Goal: Task Accomplishment & Management: Complete application form

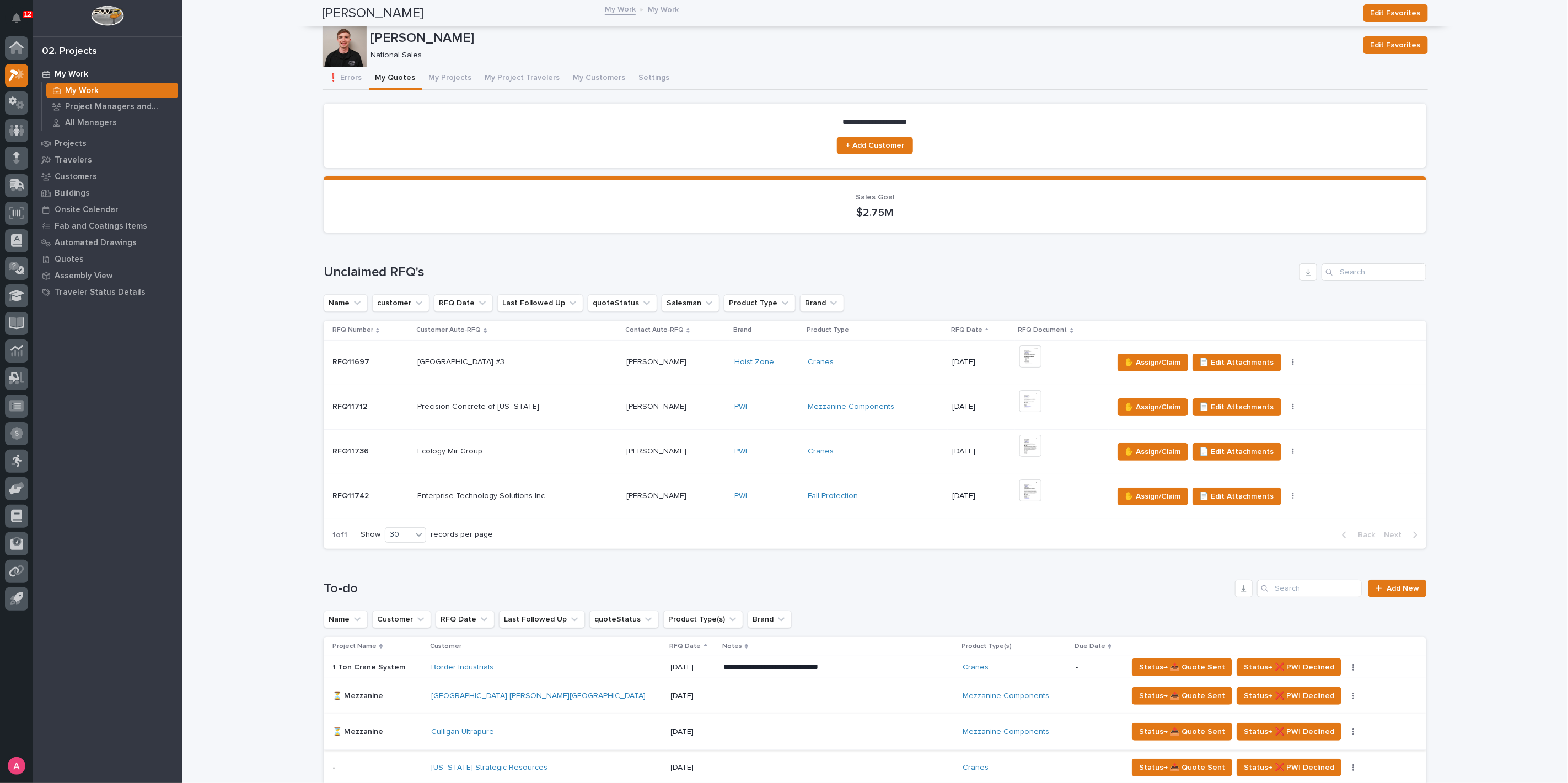
scroll to position [428, 0]
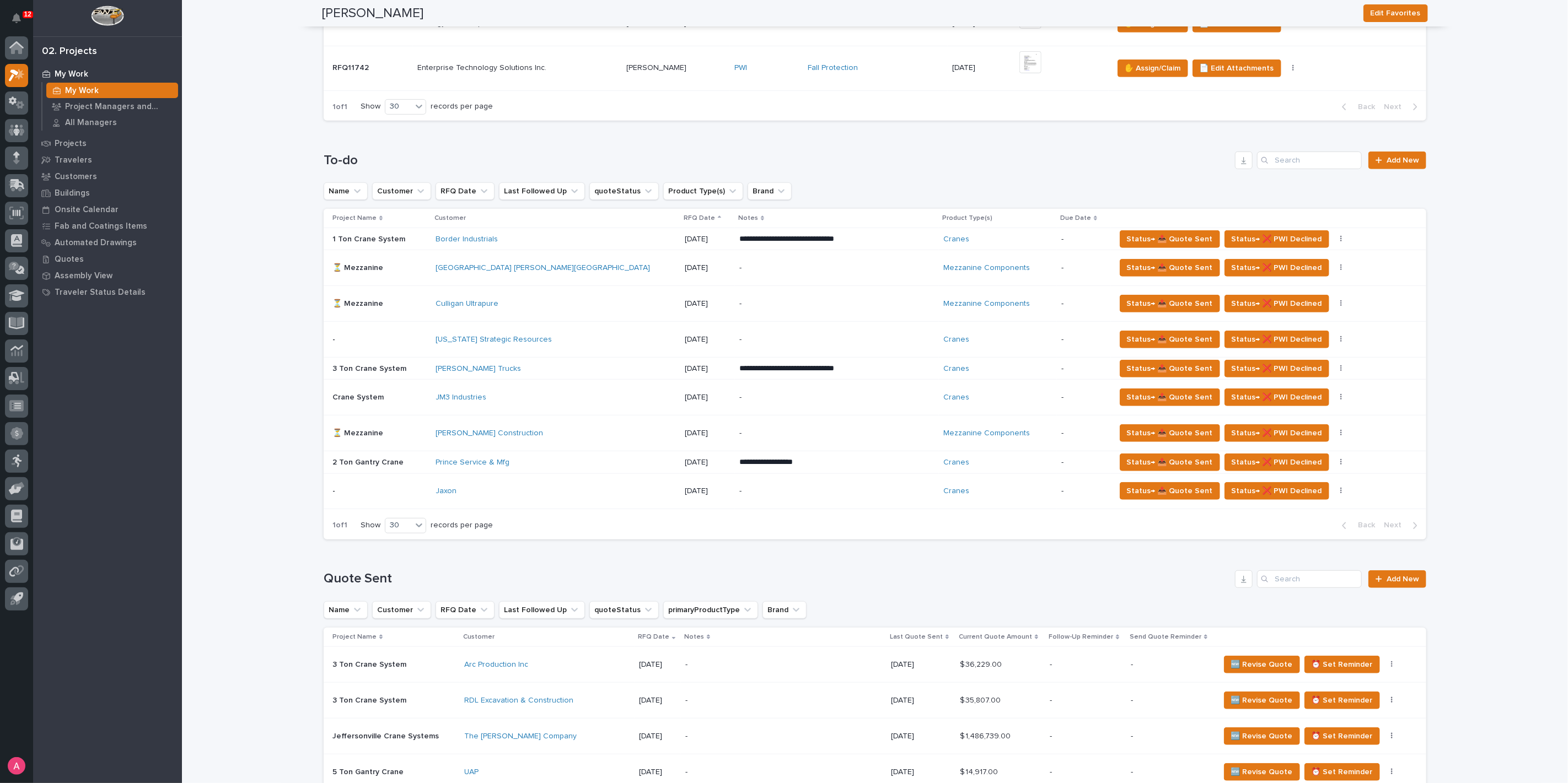
click at [580, 487] on div "Jaxon" at bounding box center [531, 491] width 193 height 9
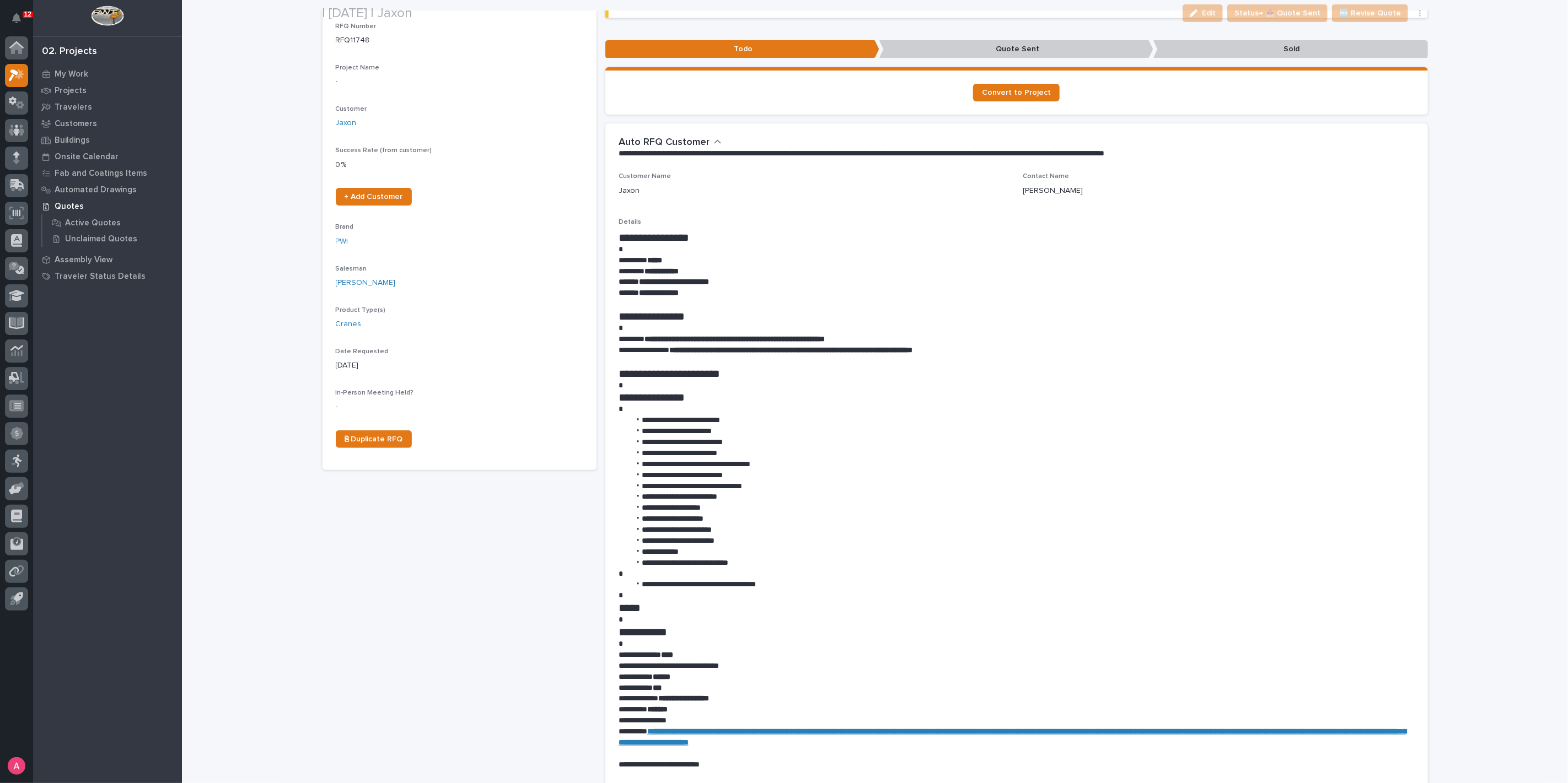
scroll to position [122, 0]
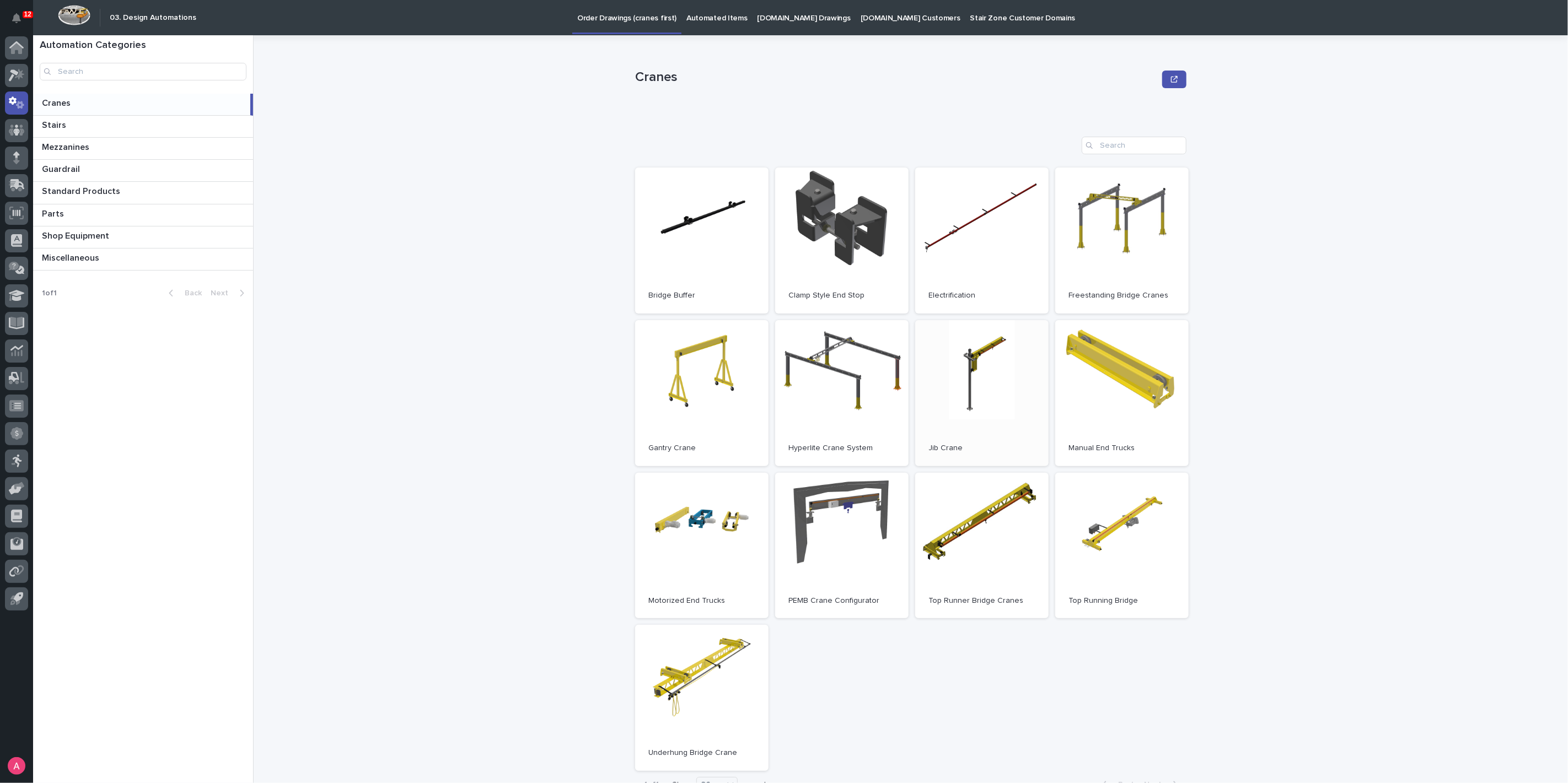
click at [967, 407] on link "Open" at bounding box center [982, 393] width 133 height 146
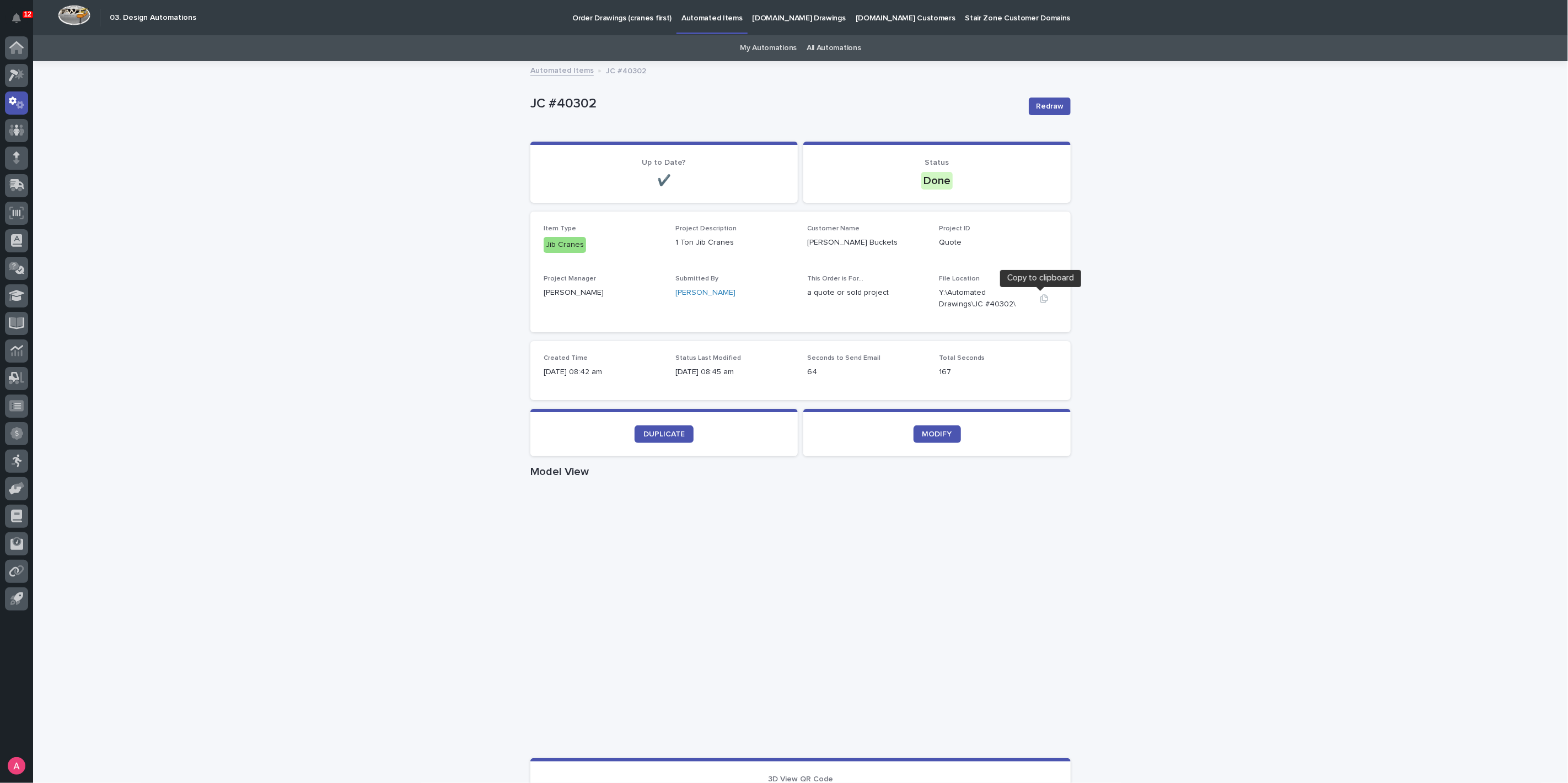
click at [1040, 295] on icon "button" at bounding box center [1044, 298] width 9 height 9
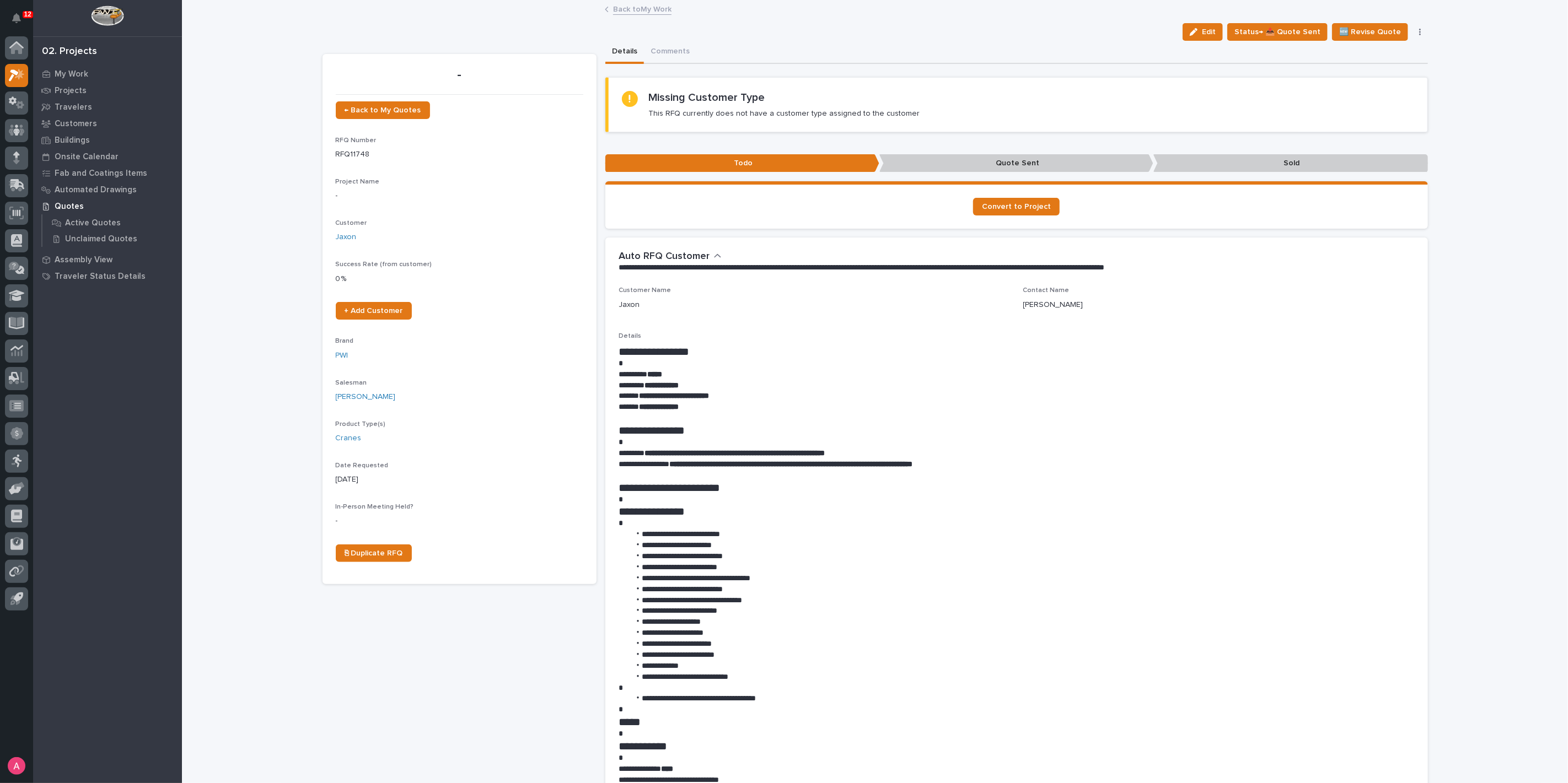
click at [619, 11] on link "Back to My Work" at bounding box center [642, 9] width 59 height 13
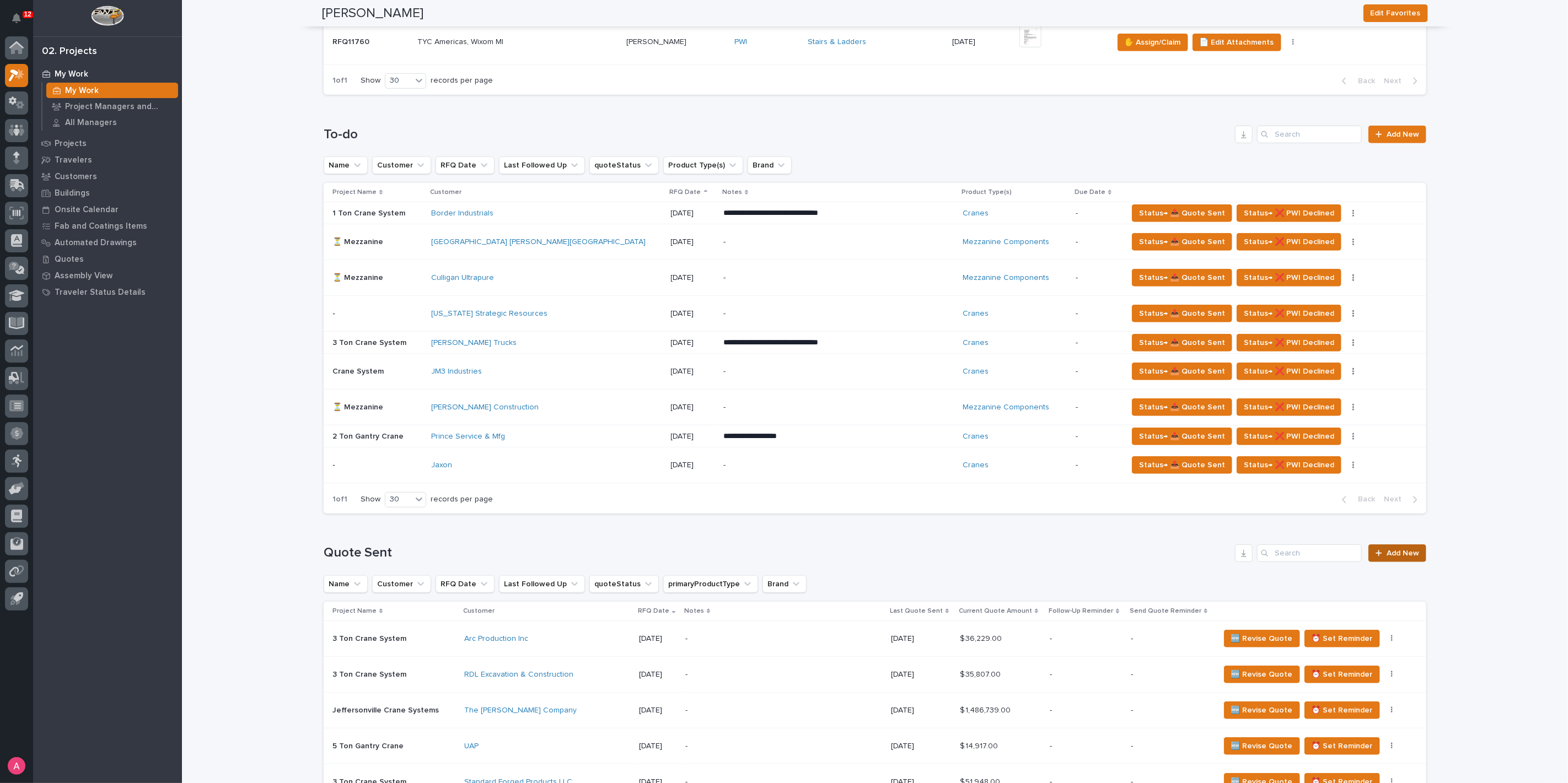
scroll to position [612, 0]
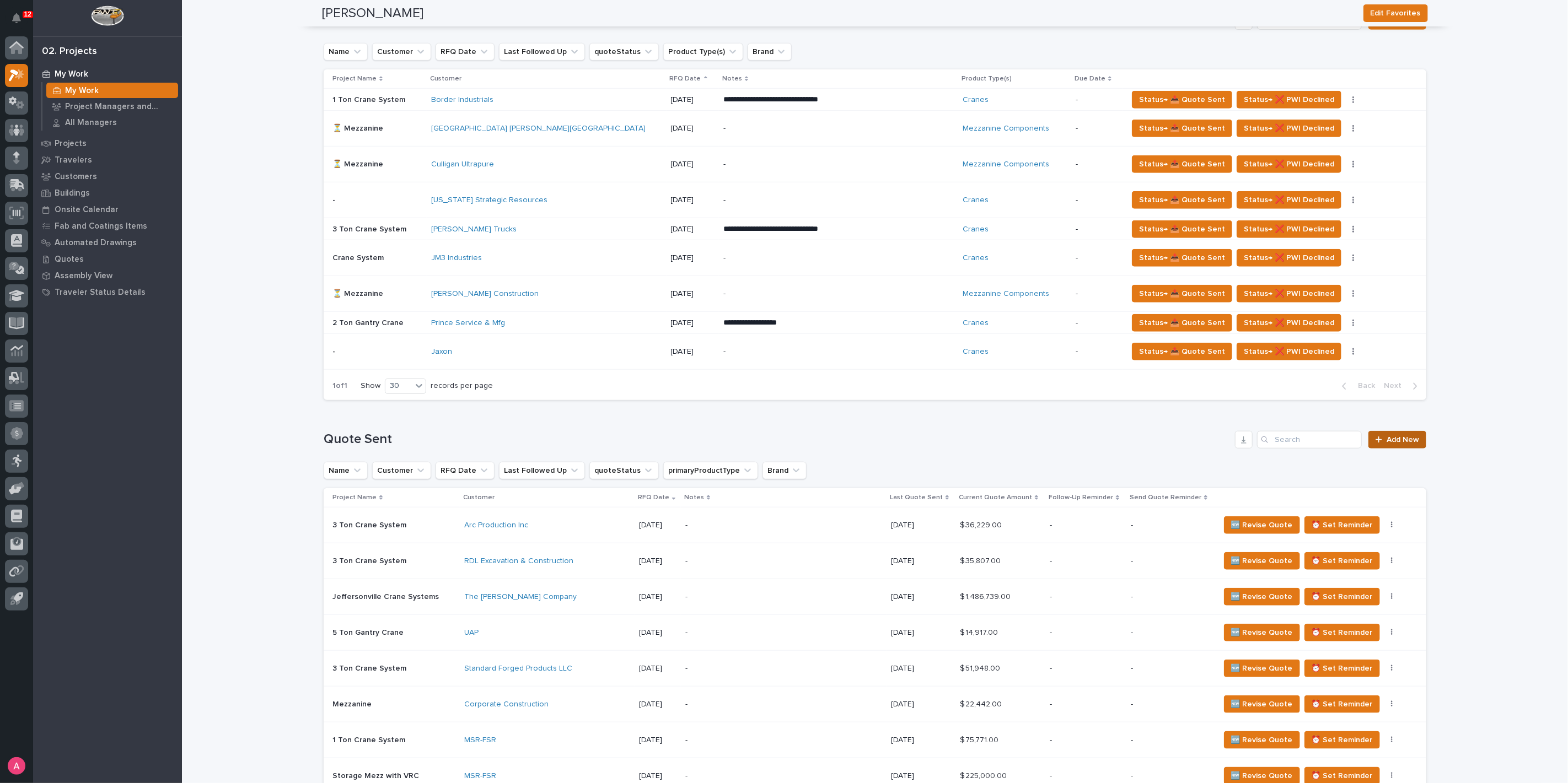
click at [1408, 432] on link "Add New" at bounding box center [1397, 439] width 58 height 18
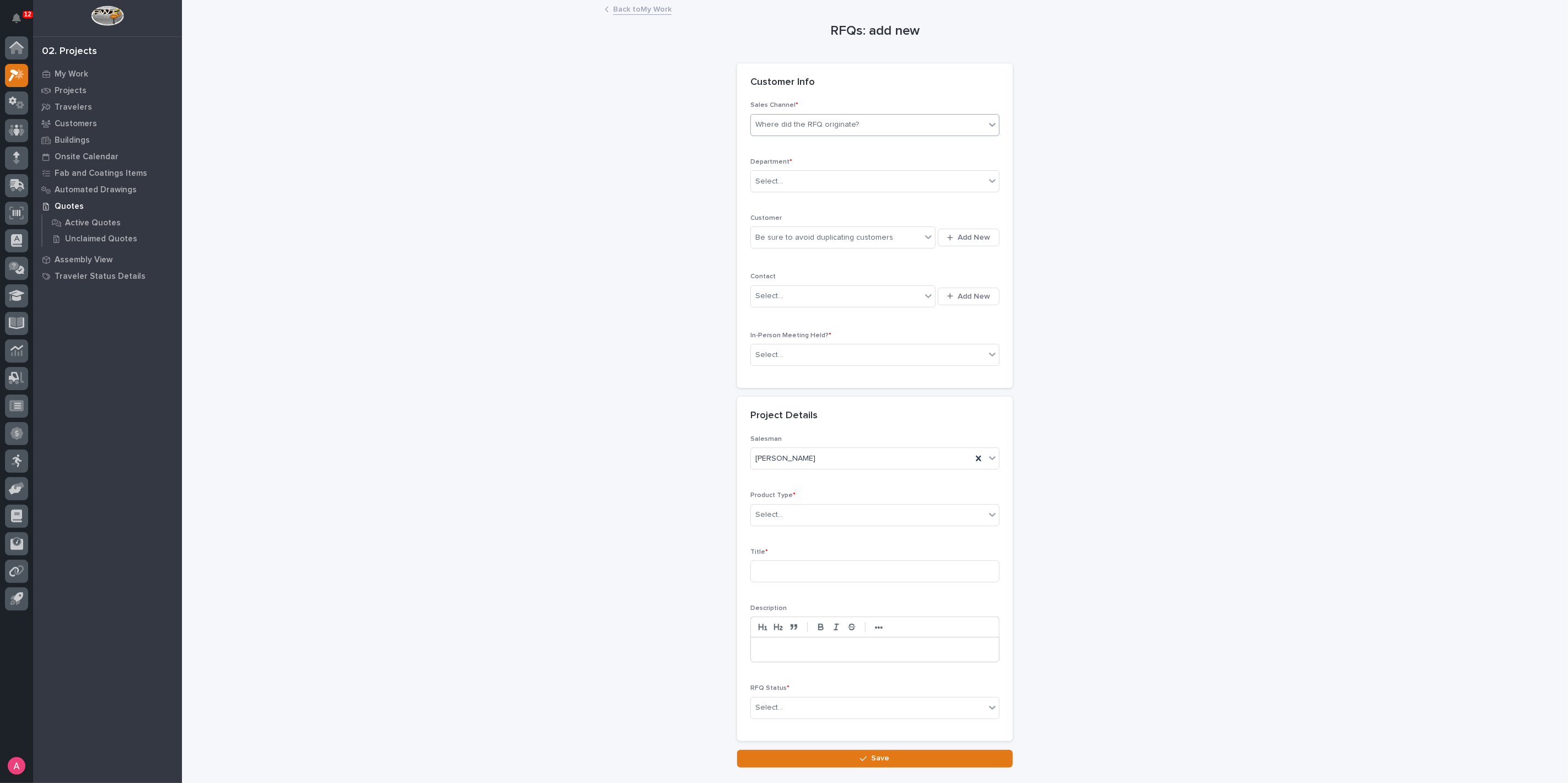
click at [835, 127] on div "Where did the RFQ originate?" at bounding box center [807, 125] width 104 height 11
click at [804, 162] on div "PWI" at bounding box center [871, 165] width 248 height 19
click at [811, 178] on div "Select..." at bounding box center [868, 181] width 234 height 18
click at [814, 199] on div "National Sales" at bounding box center [871, 202] width 248 height 19
click at [822, 235] on div "Be sure to avoid duplicating customers" at bounding box center [824, 238] width 137 height 11
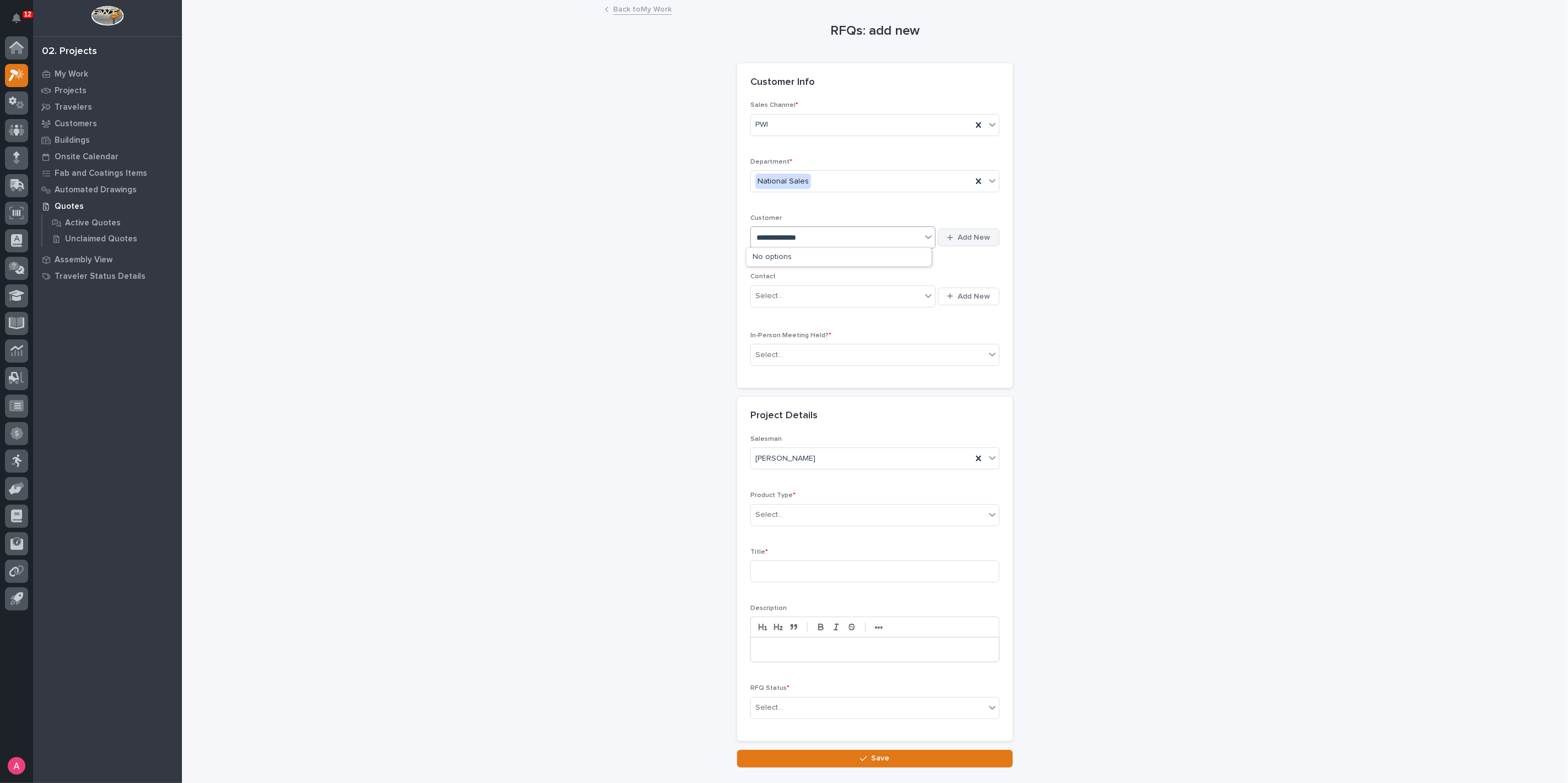
type input "**********"
click at [957, 235] on span "Add New" at bounding box center [973, 238] width 32 height 10
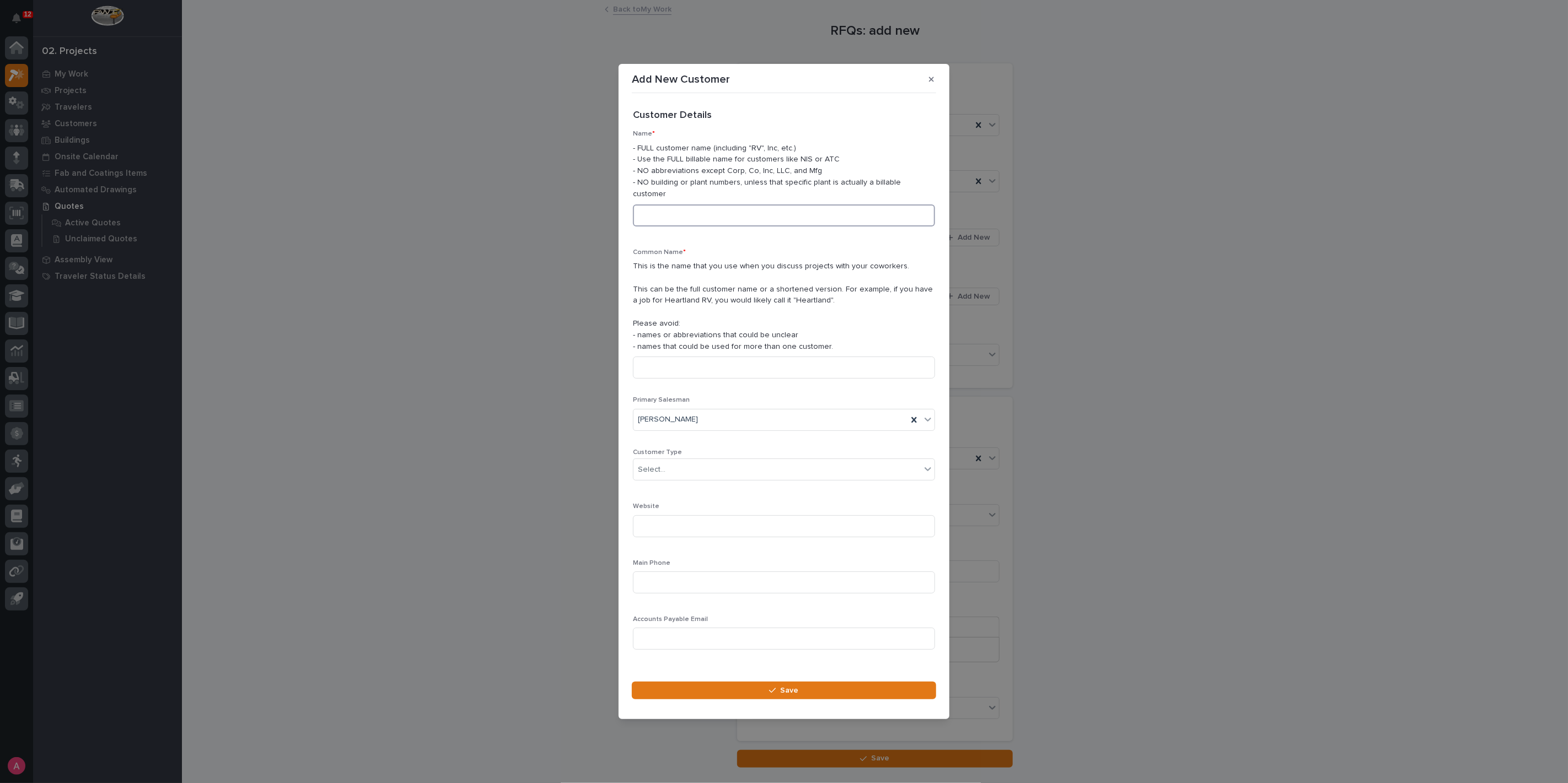
click at [749, 205] on input at bounding box center [784, 215] width 302 height 22
type input "Stout Buckets"
click at [722, 468] on div "Select..." at bounding box center [777, 470] width 287 height 18
drag, startPoint x: 688, startPoint y: 505, endPoint x: 692, endPoint y: 511, distance: 7.2
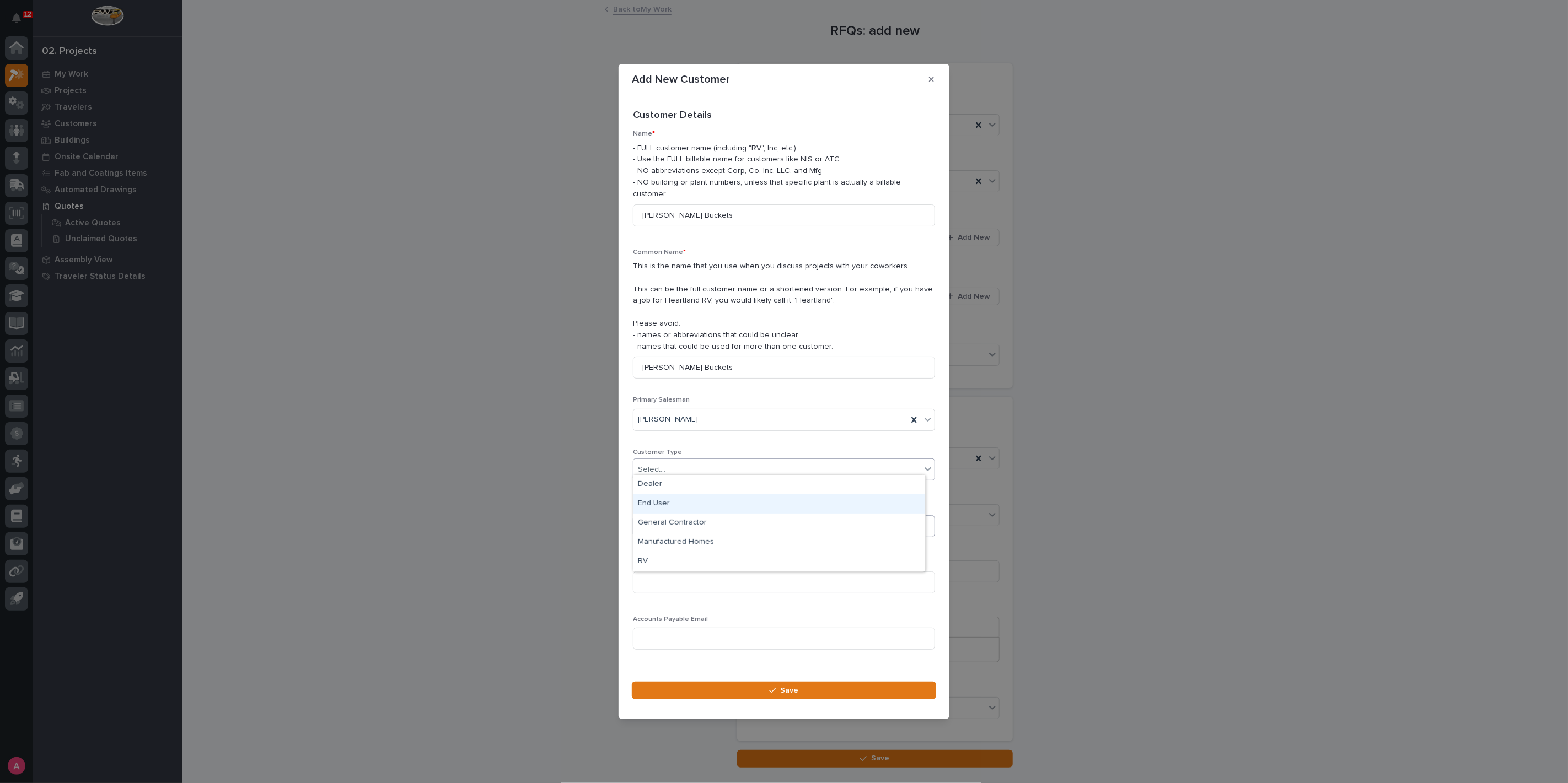
click at [687, 505] on div "End User" at bounding box center [779, 504] width 291 height 19
click at [678, 524] on input at bounding box center [784, 526] width 302 height 22
click at [694, 522] on input at bounding box center [784, 526] width 302 height 22
paste input "http://www.stoutbuckets.com/"
type input "http://www.stoutbuckets.com/"
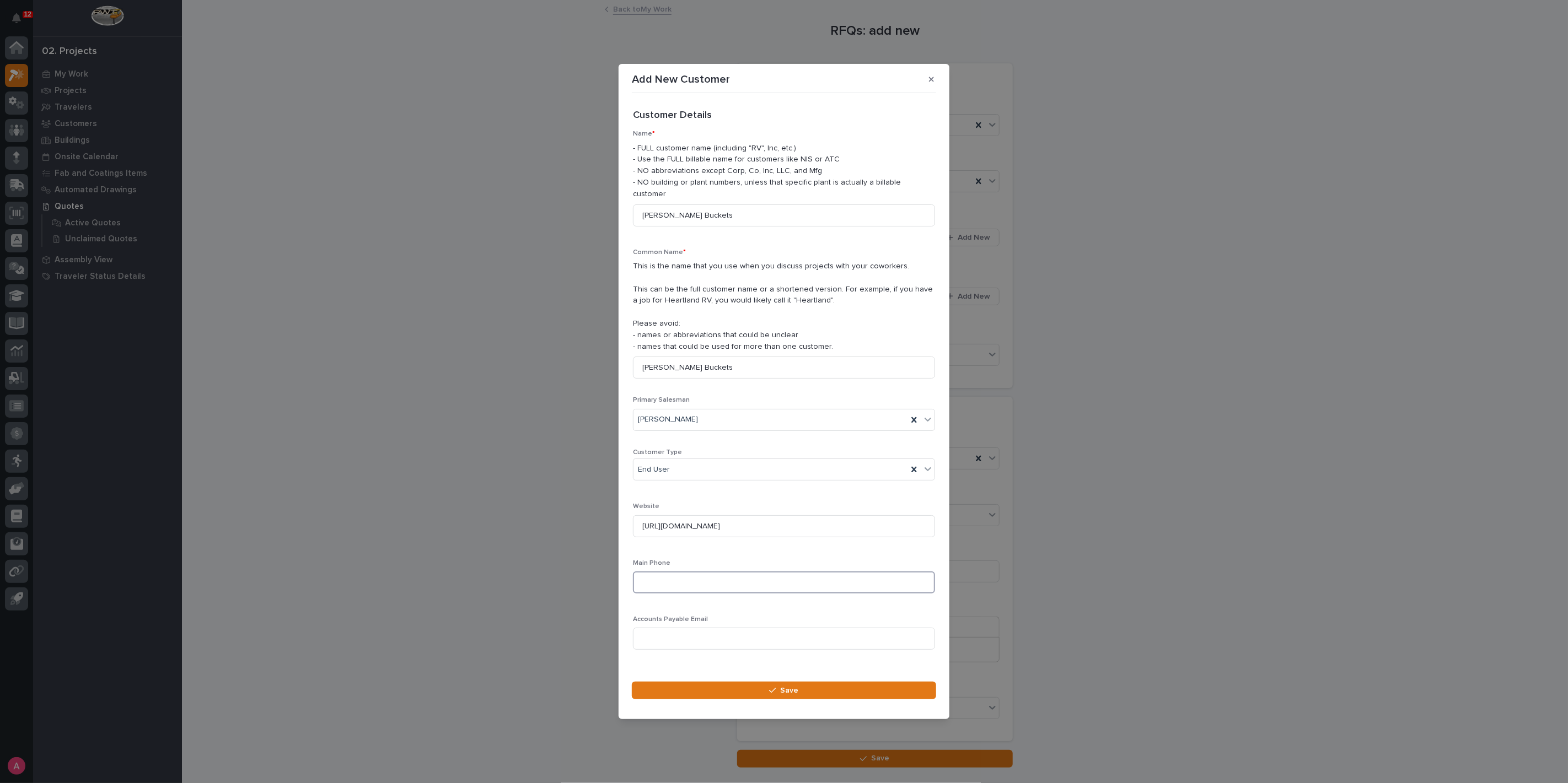
click at [703, 579] on input at bounding box center [784, 582] width 302 height 22
type input "715-655-2000"
click at [758, 681] on button "Save" at bounding box center [783, 690] width 304 height 18
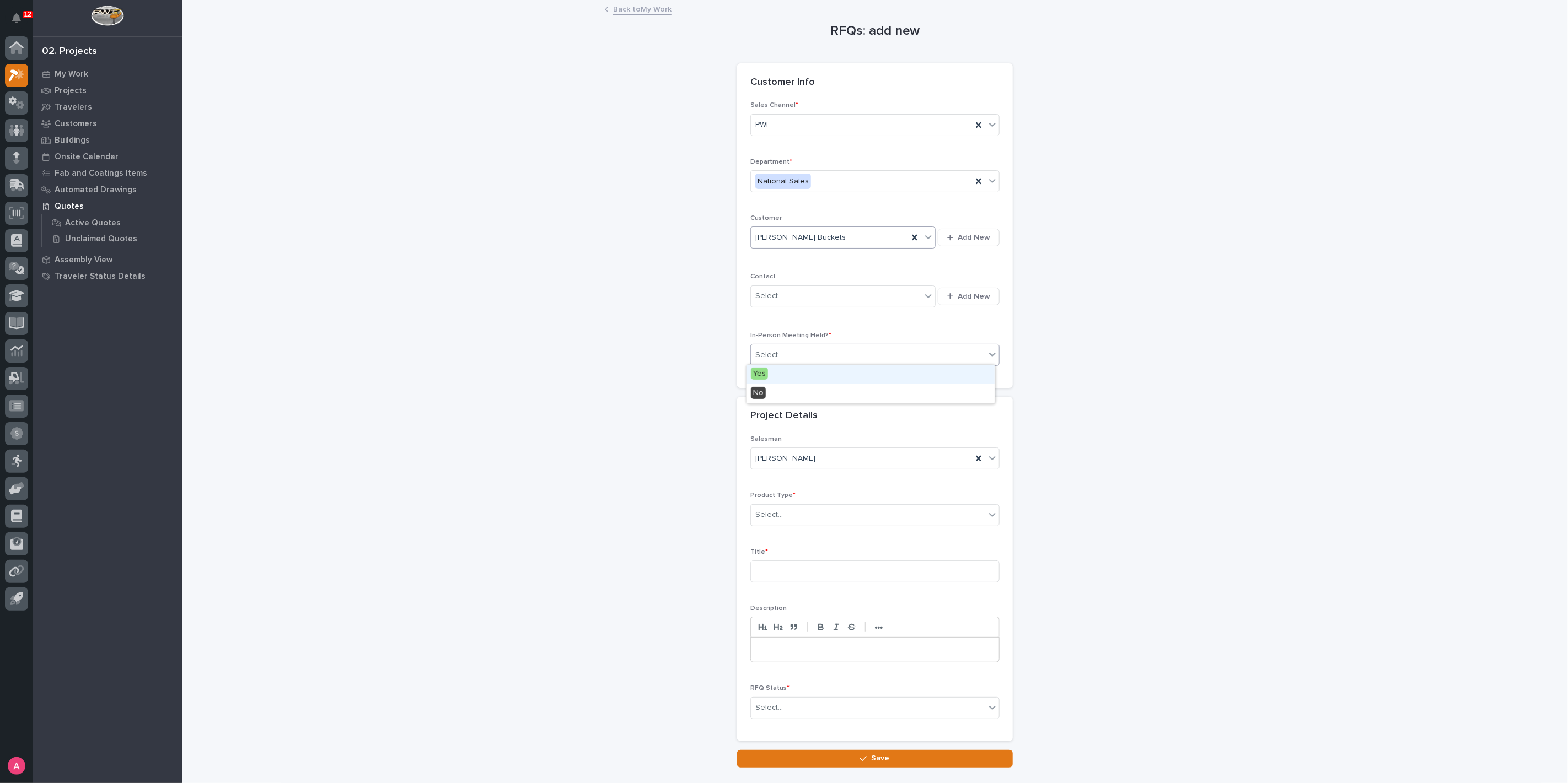
click at [843, 351] on div "Select..." at bounding box center [868, 355] width 234 height 18
click at [824, 398] on div "No" at bounding box center [871, 394] width 248 height 19
click at [803, 507] on div "Select..." at bounding box center [868, 515] width 234 height 18
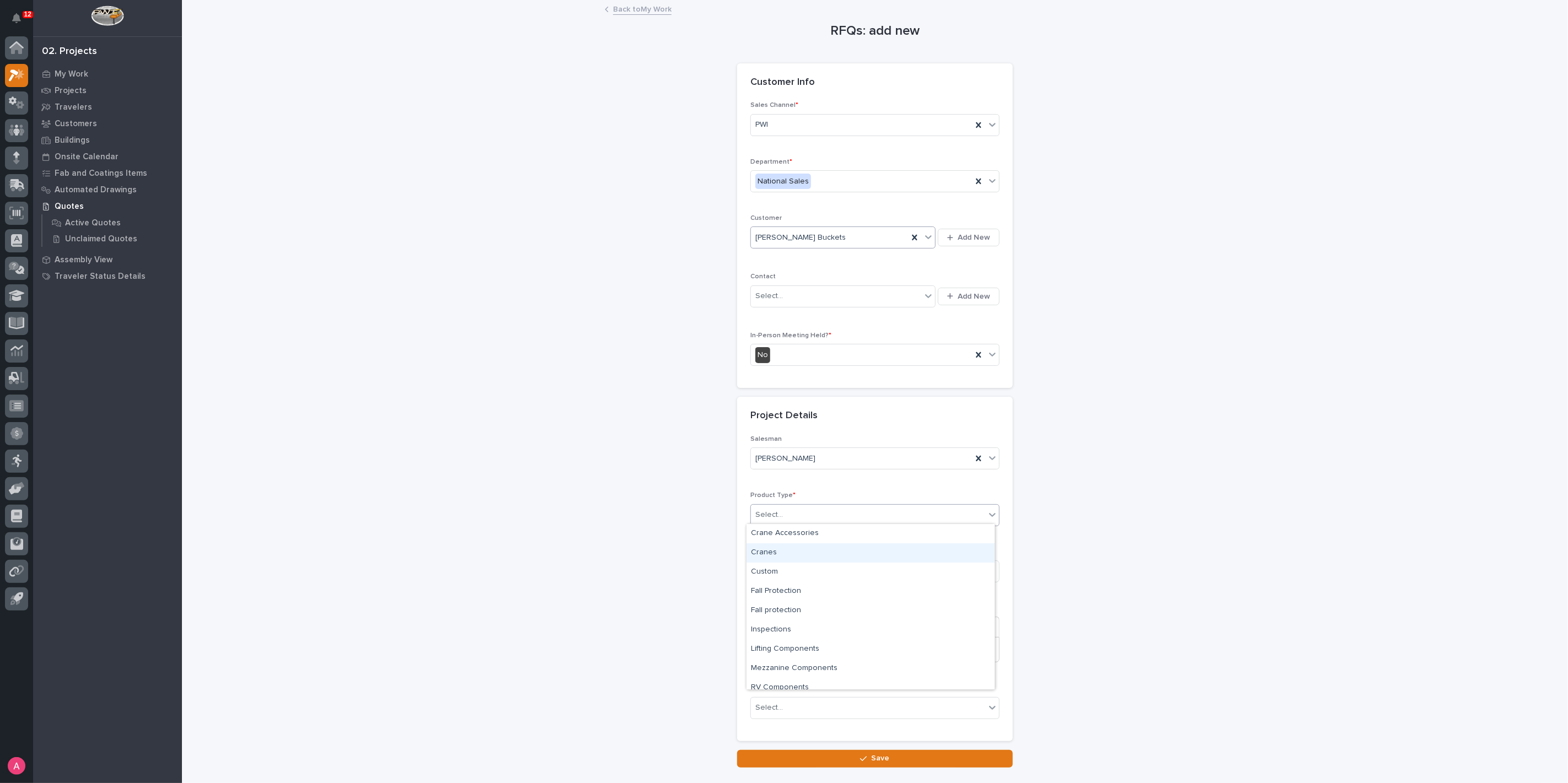
click at [806, 548] on div "Cranes" at bounding box center [871, 553] width 248 height 19
click at [812, 571] on input at bounding box center [875, 571] width 249 height 22
type input "1 Ton Jib Cranes"
click at [838, 700] on div "Select..." at bounding box center [868, 707] width 234 height 18
click at [792, 603] on div "Quote Sent" at bounding box center [871, 607] width 248 height 19
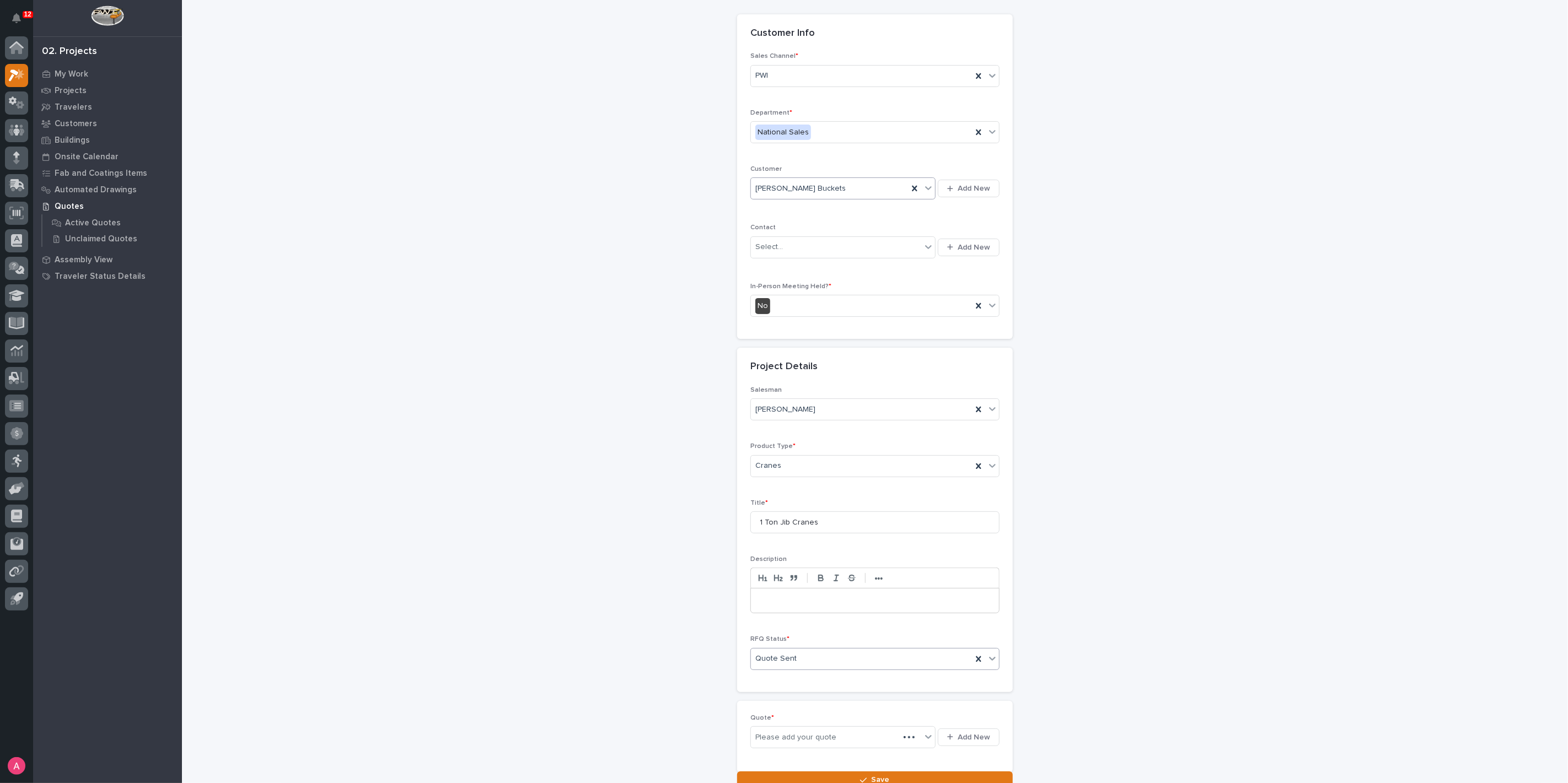
scroll to position [135, 0]
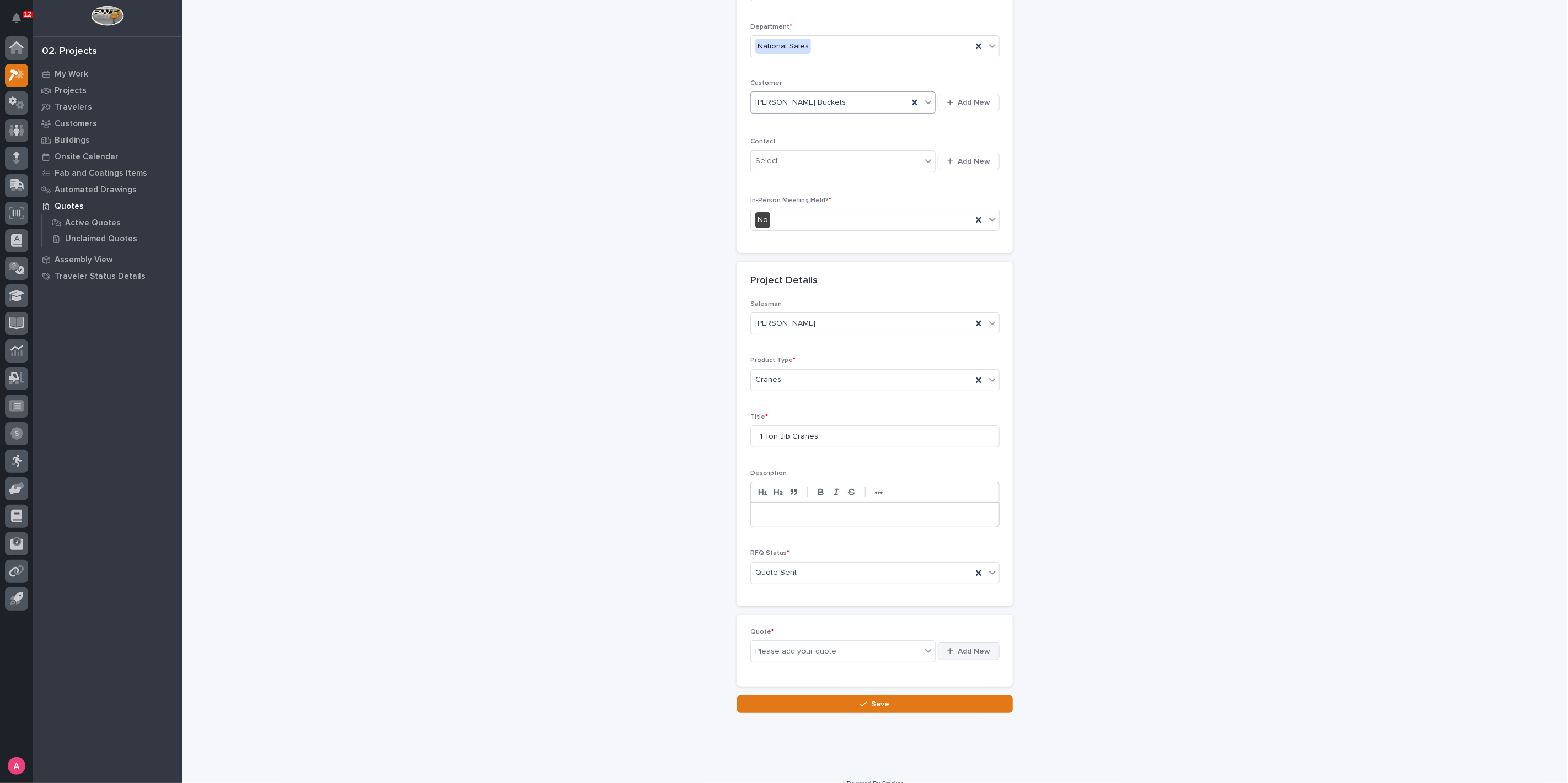
click at [952, 648] on div "button" at bounding box center [952, 651] width 11 height 7
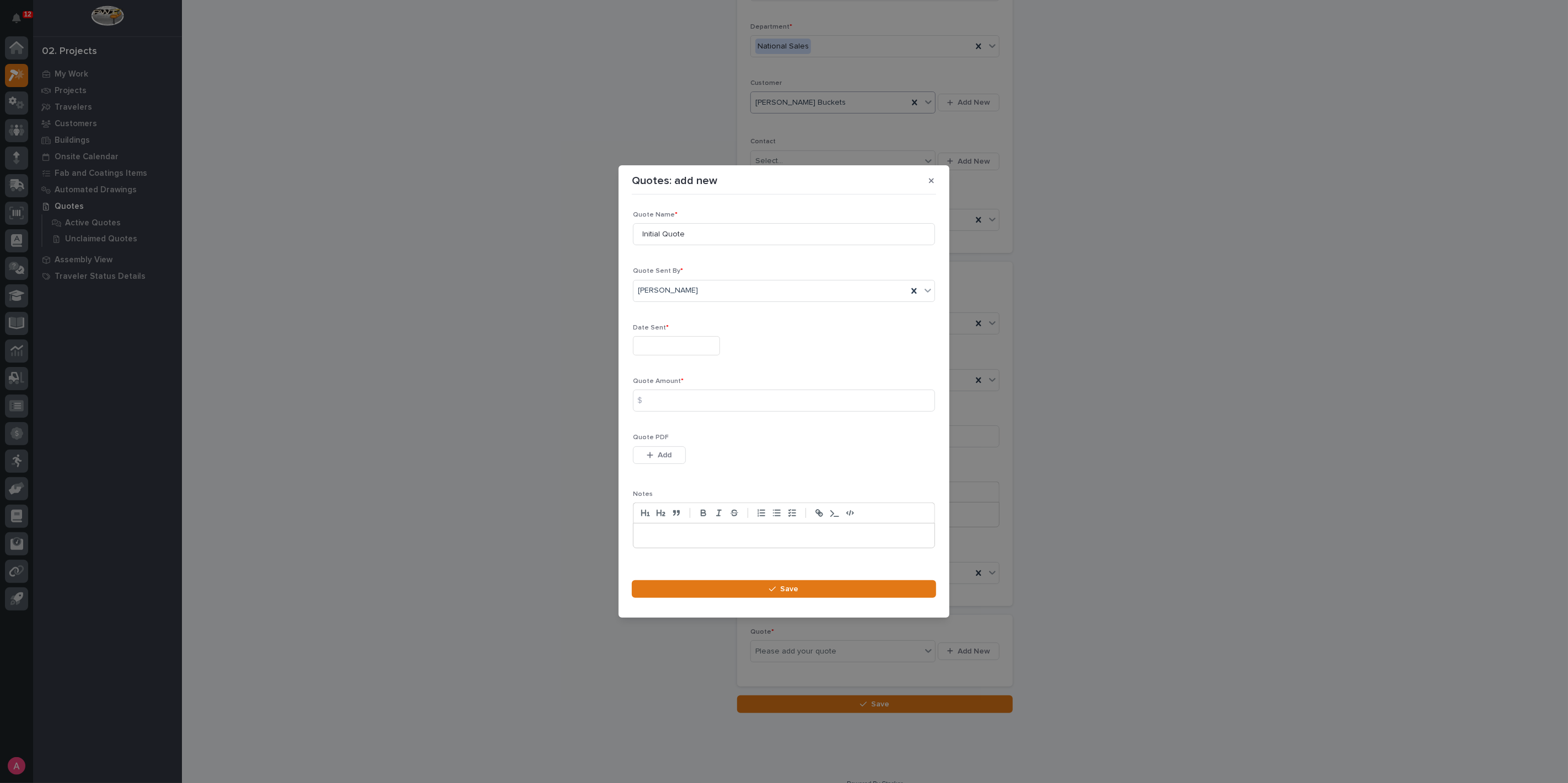
click at [697, 355] on input "text" at bounding box center [677, 346] width 87 height 19
click at [674, 258] on div "13" at bounding box center [669, 256] width 15 height 15
type input "**********"
click at [692, 395] on input at bounding box center [784, 400] width 302 height 22
click at [687, 392] on input at bounding box center [784, 400] width 302 height 22
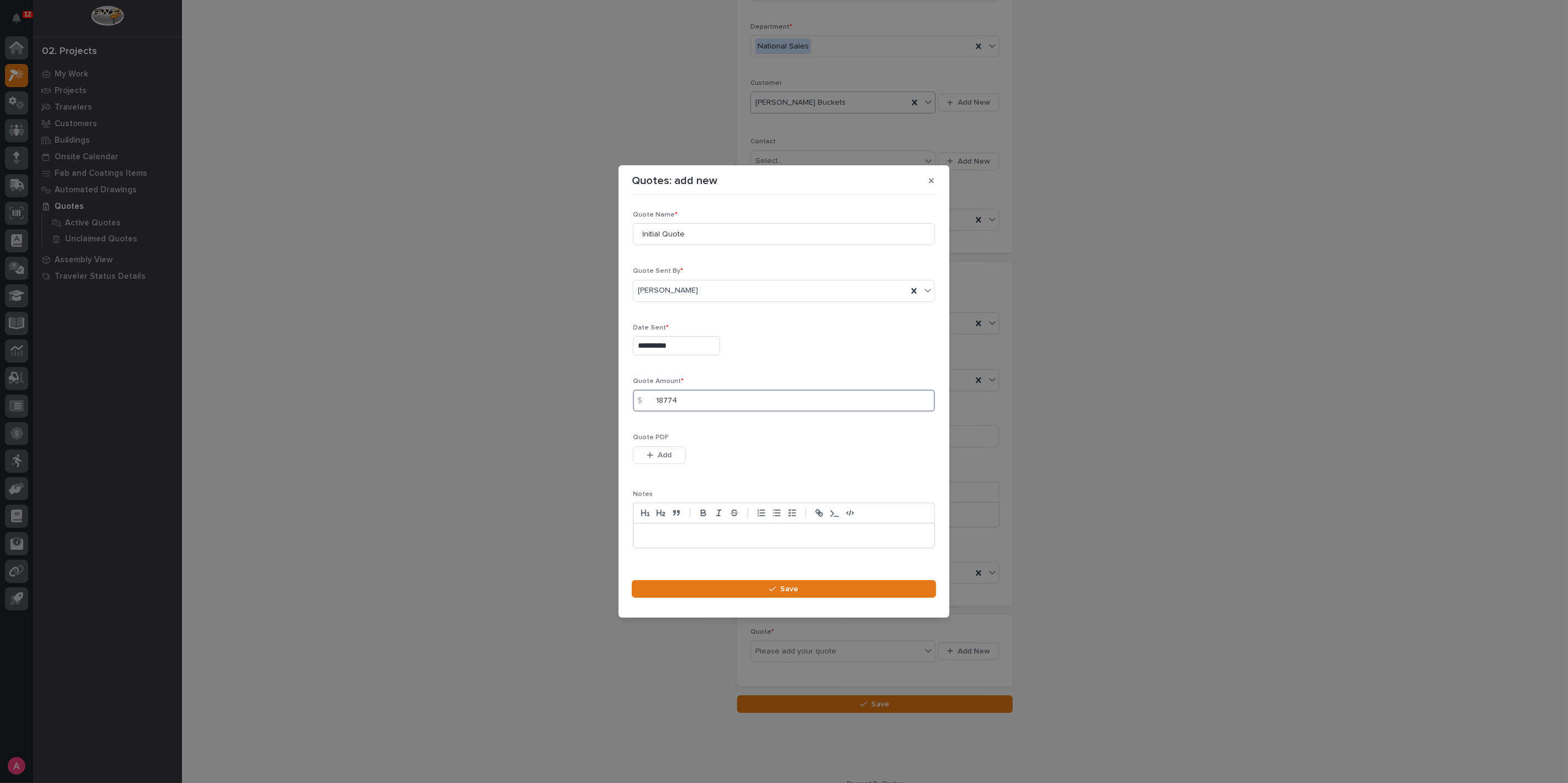
type input "18774"
click at [674, 445] on div "Quote PDF This file cannot be opened Download File Add" at bounding box center [784, 455] width 302 height 43
click at [674, 447] on button "Add" at bounding box center [659, 455] width 53 height 18
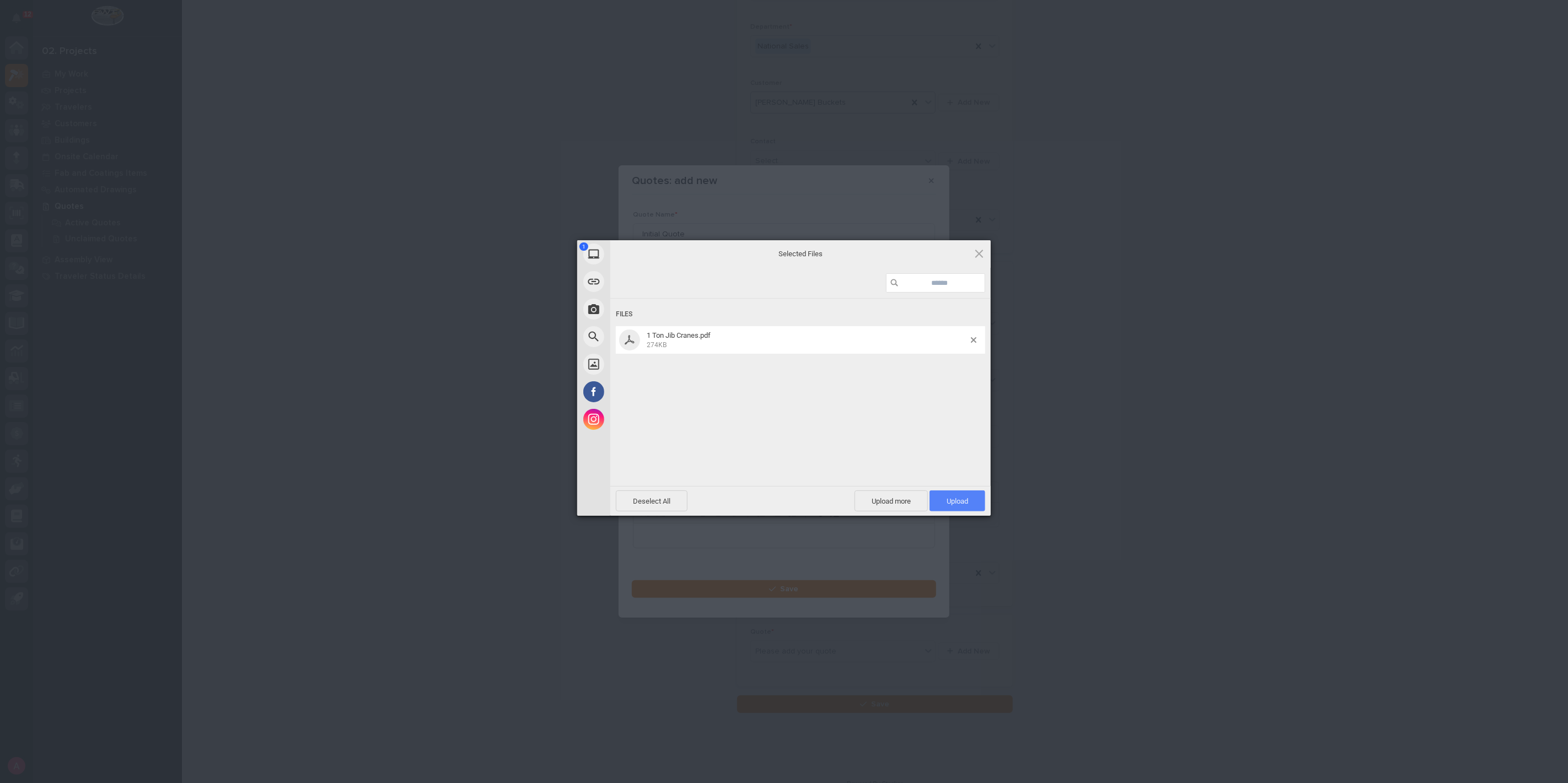
click at [962, 495] on span "Upload 1" at bounding box center [957, 500] width 56 height 21
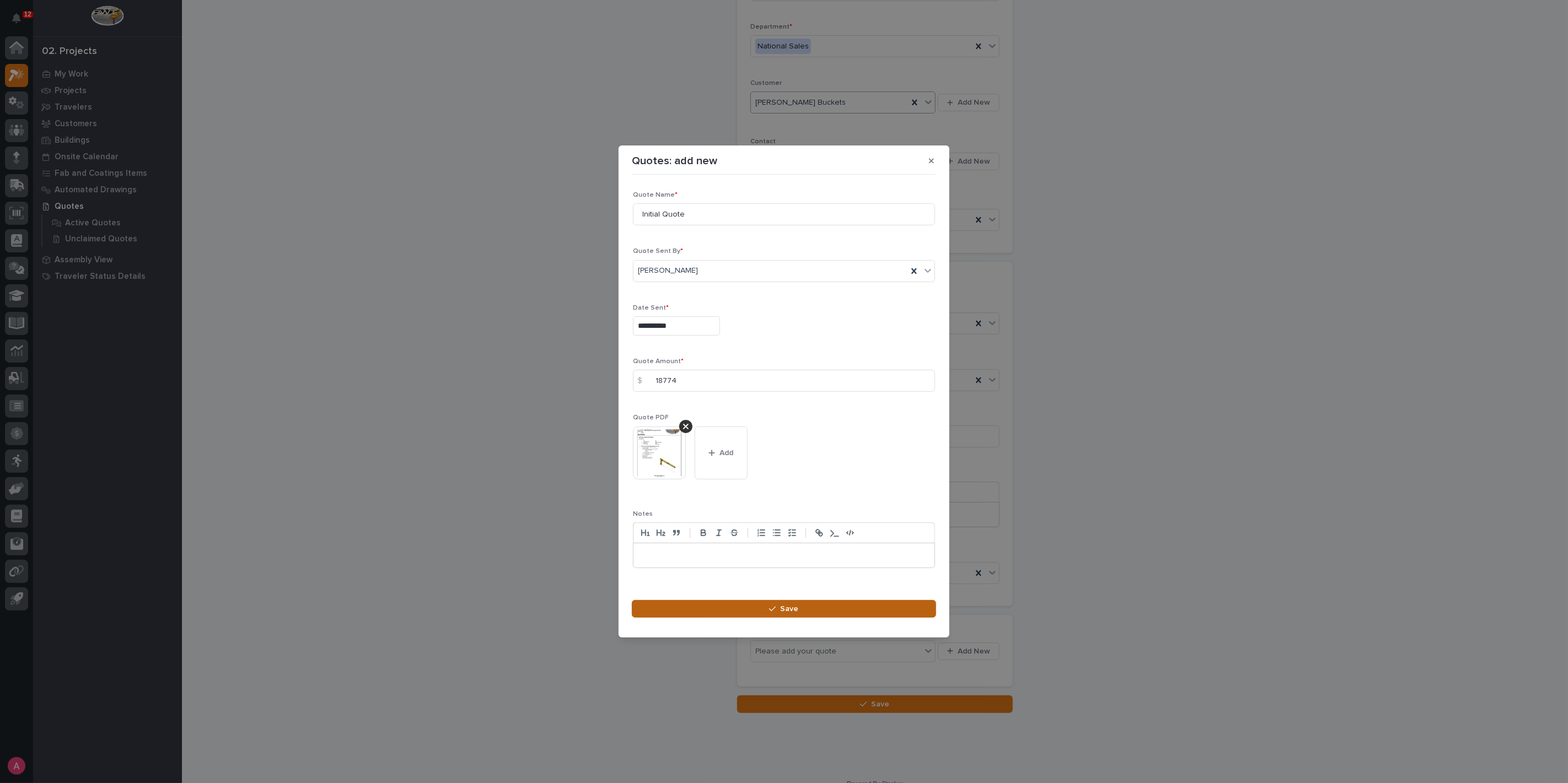
click at [848, 611] on button "Save" at bounding box center [783, 608] width 304 height 18
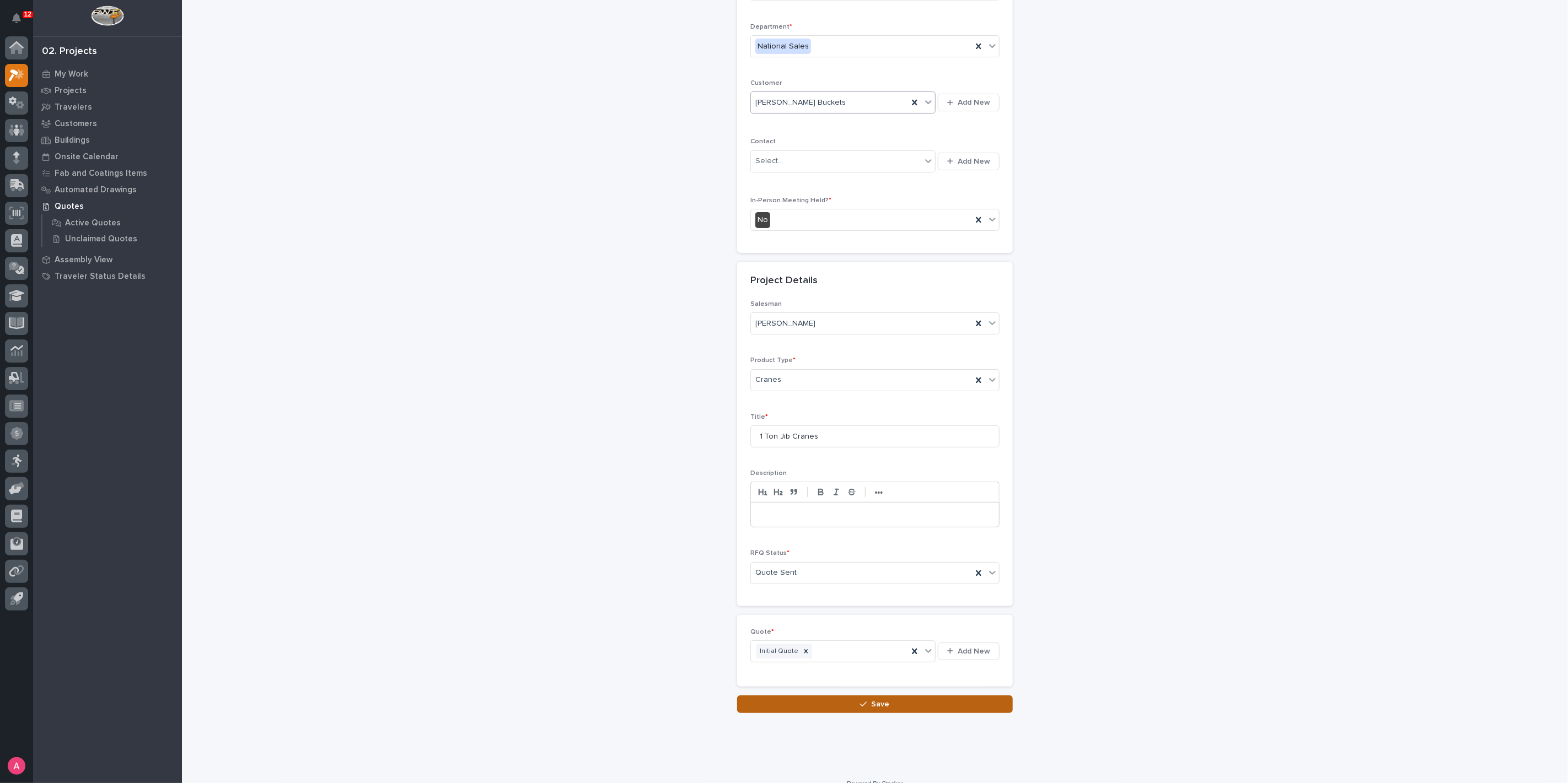
click at [901, 701] on button "Save" at bounding box center [874, 704] width 276 height 18
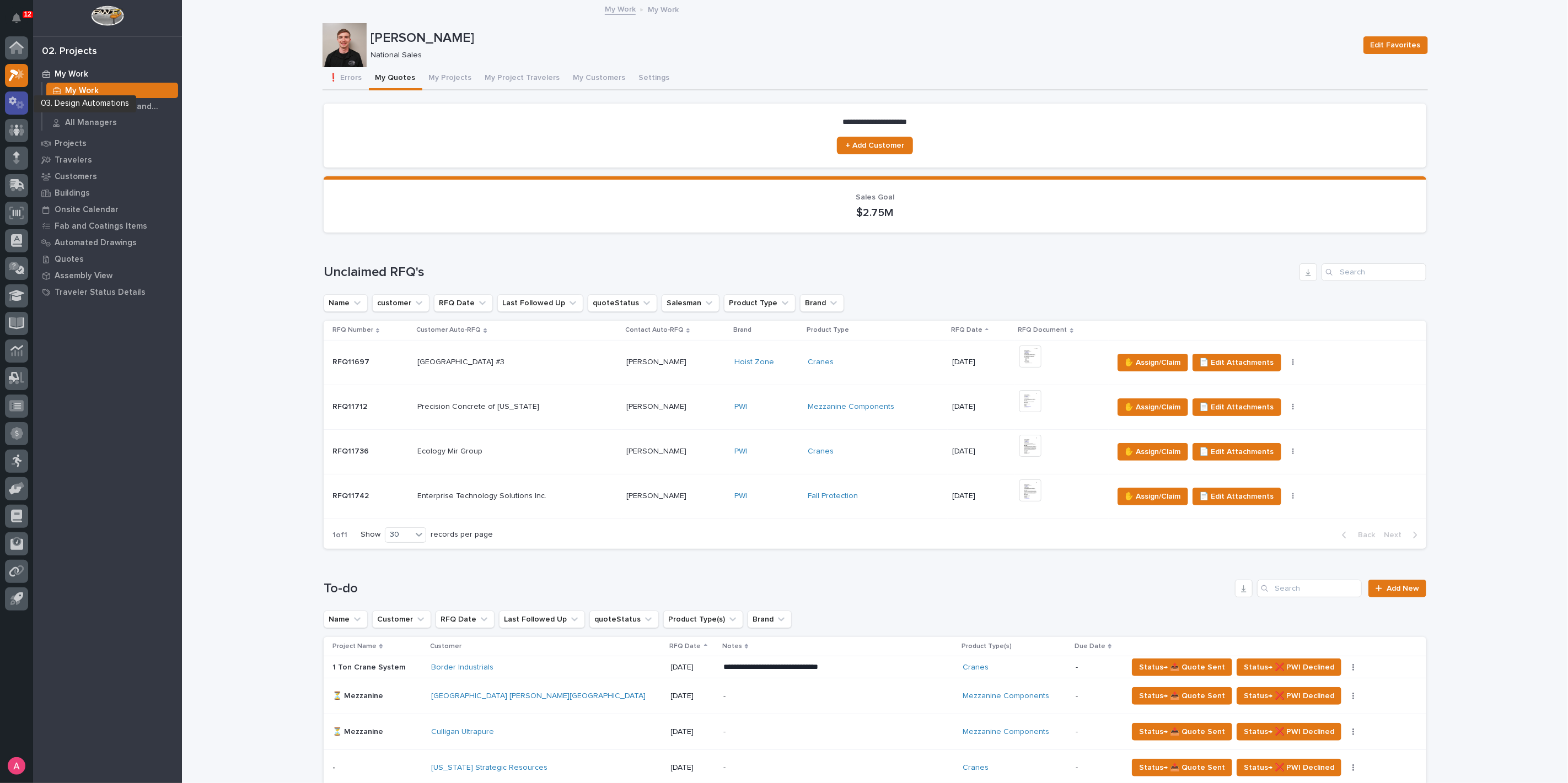
click at [13, 107] on icon at bounding box center [16, 103] width 16 height 13
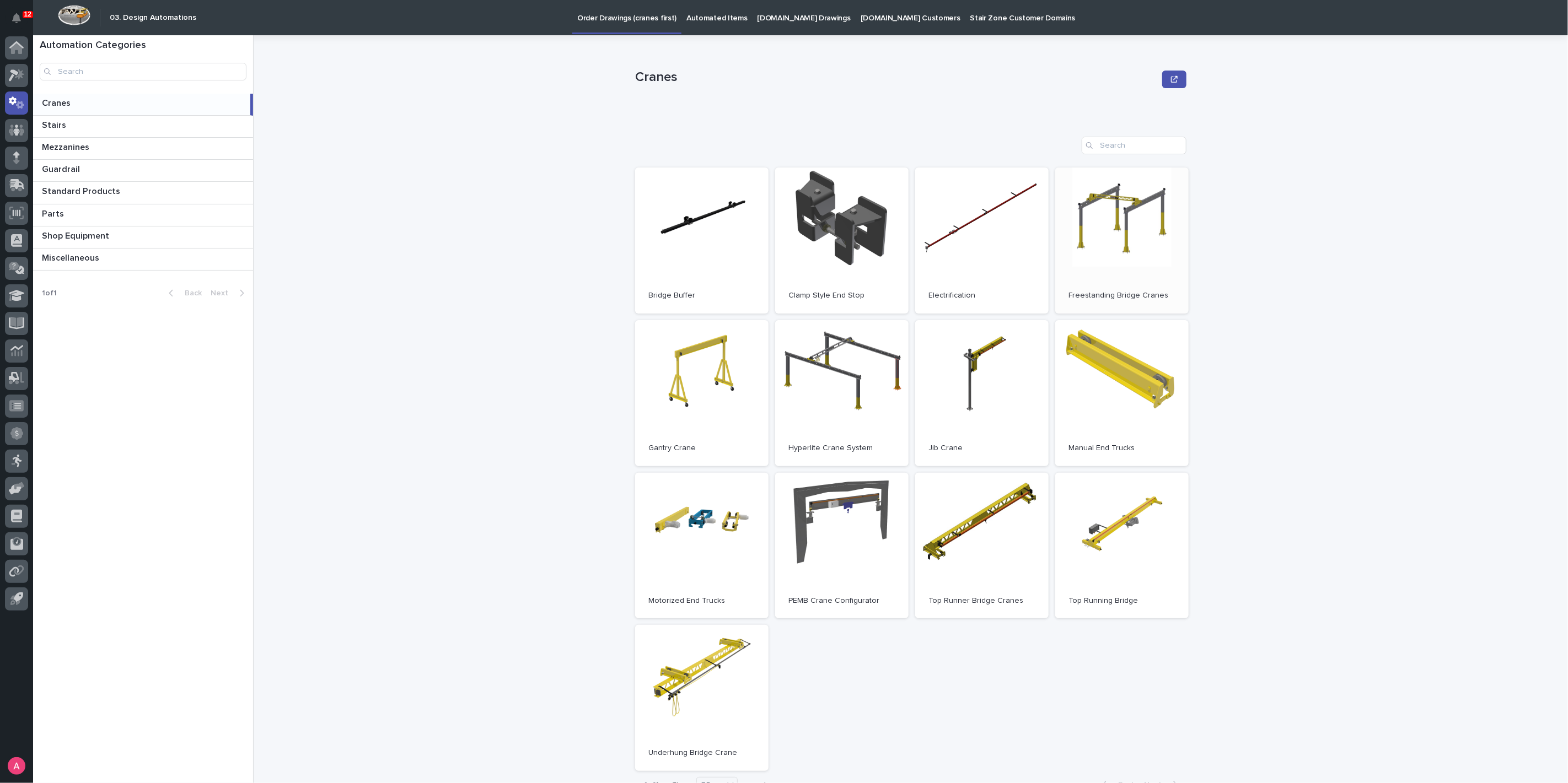
click at [1112, 244] on link "Open" at bounding box center [1122, 240] width 133 height 146
click at [20, 69] on icon at bounding box center [16, 75] width 16 height 13
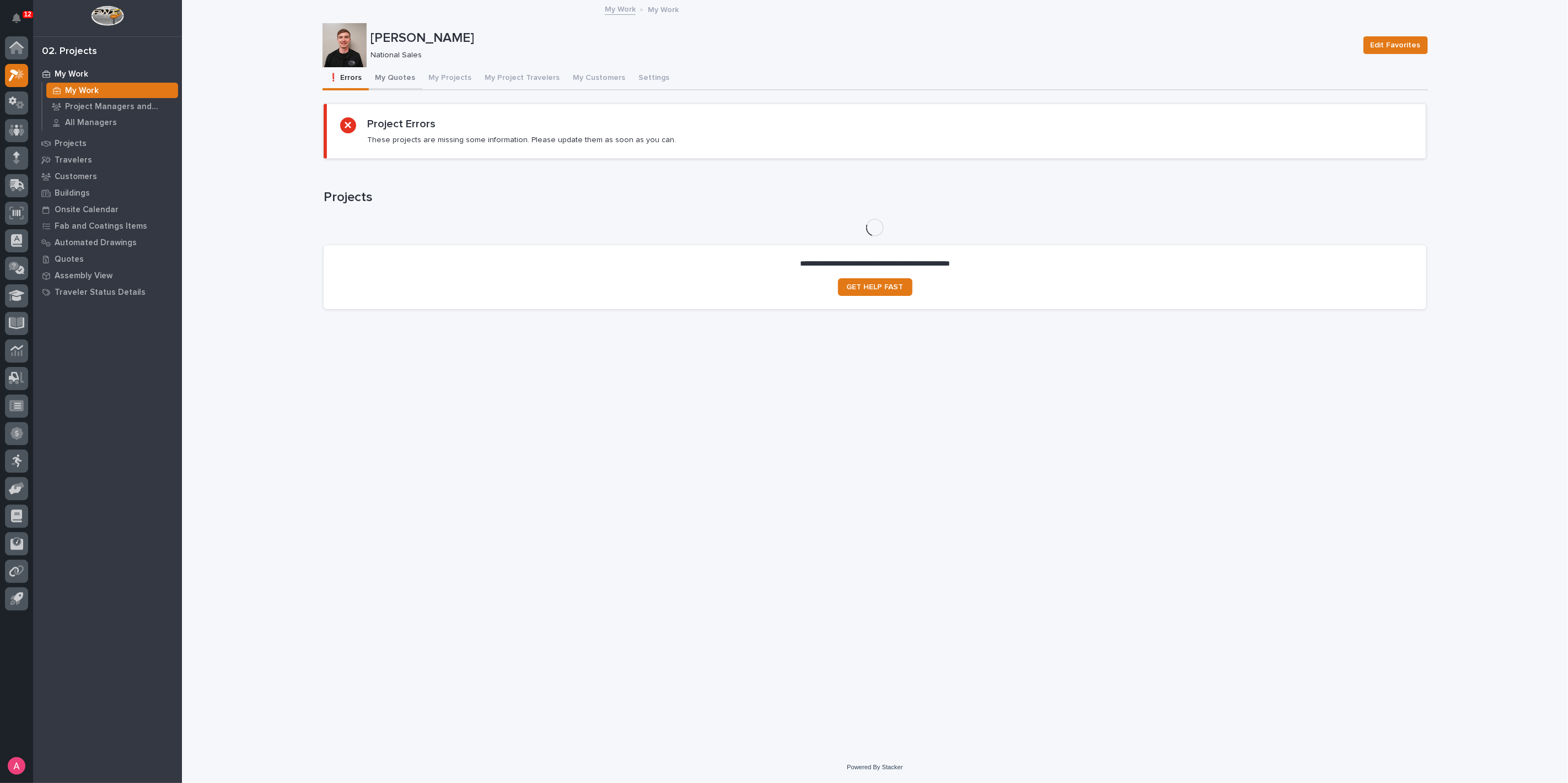
click at [397, 82] on button "My Quotes" at bounding box center [395, 79] width 54 height 23
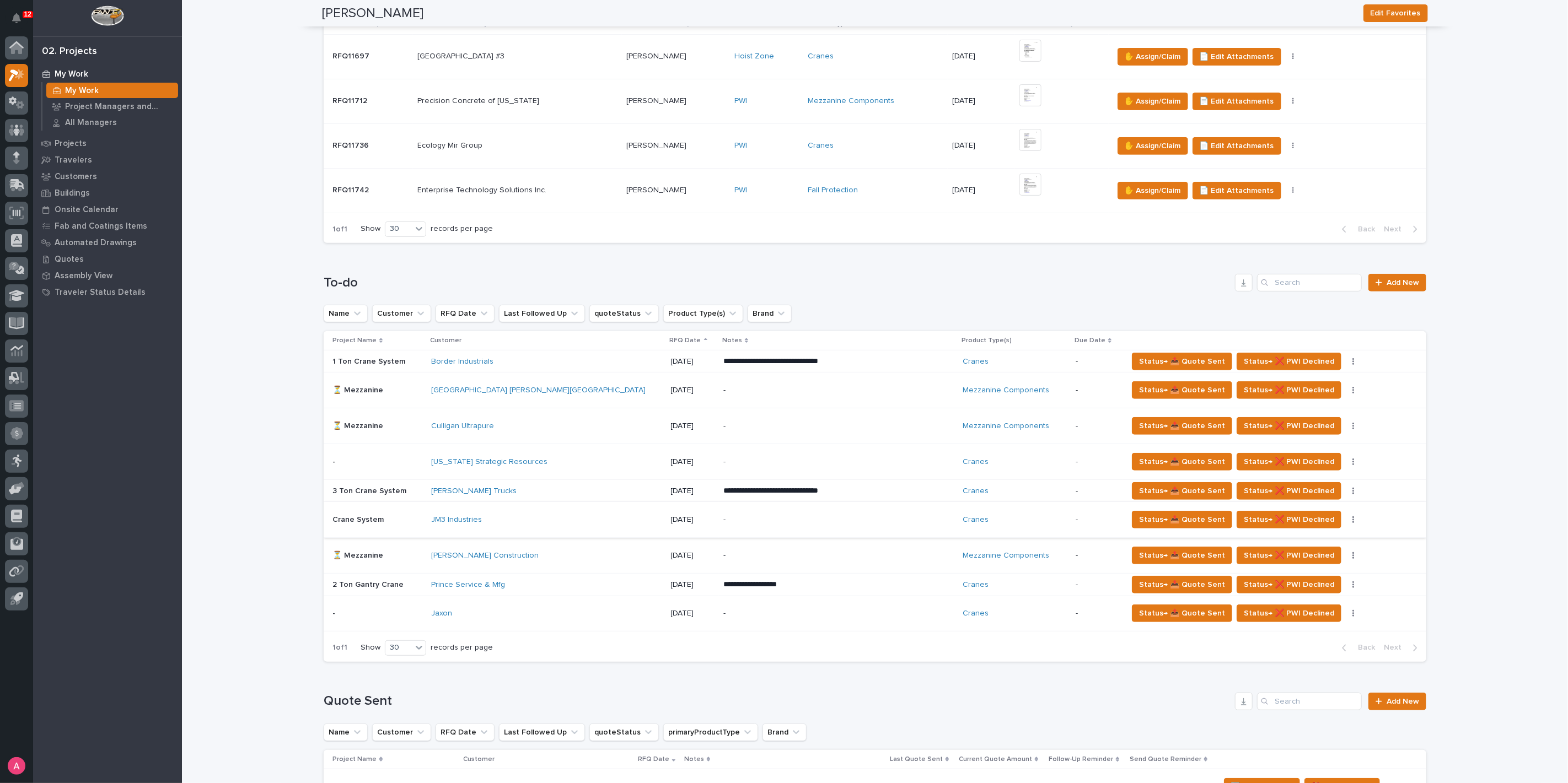
scroll to position [367, 0]
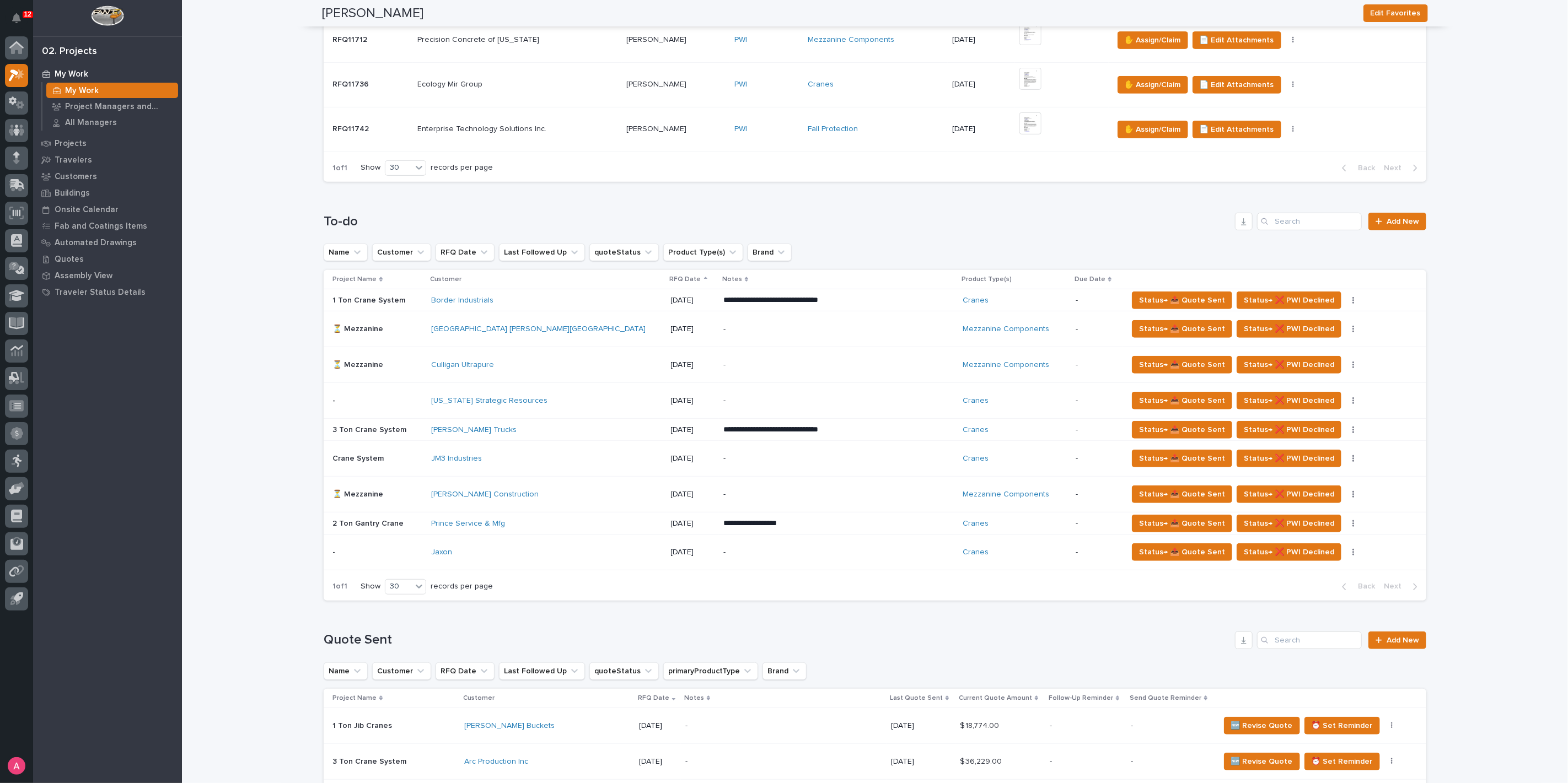
click at [758, 540] on div "-" at bounding box center [819, 553] width 193 height 25
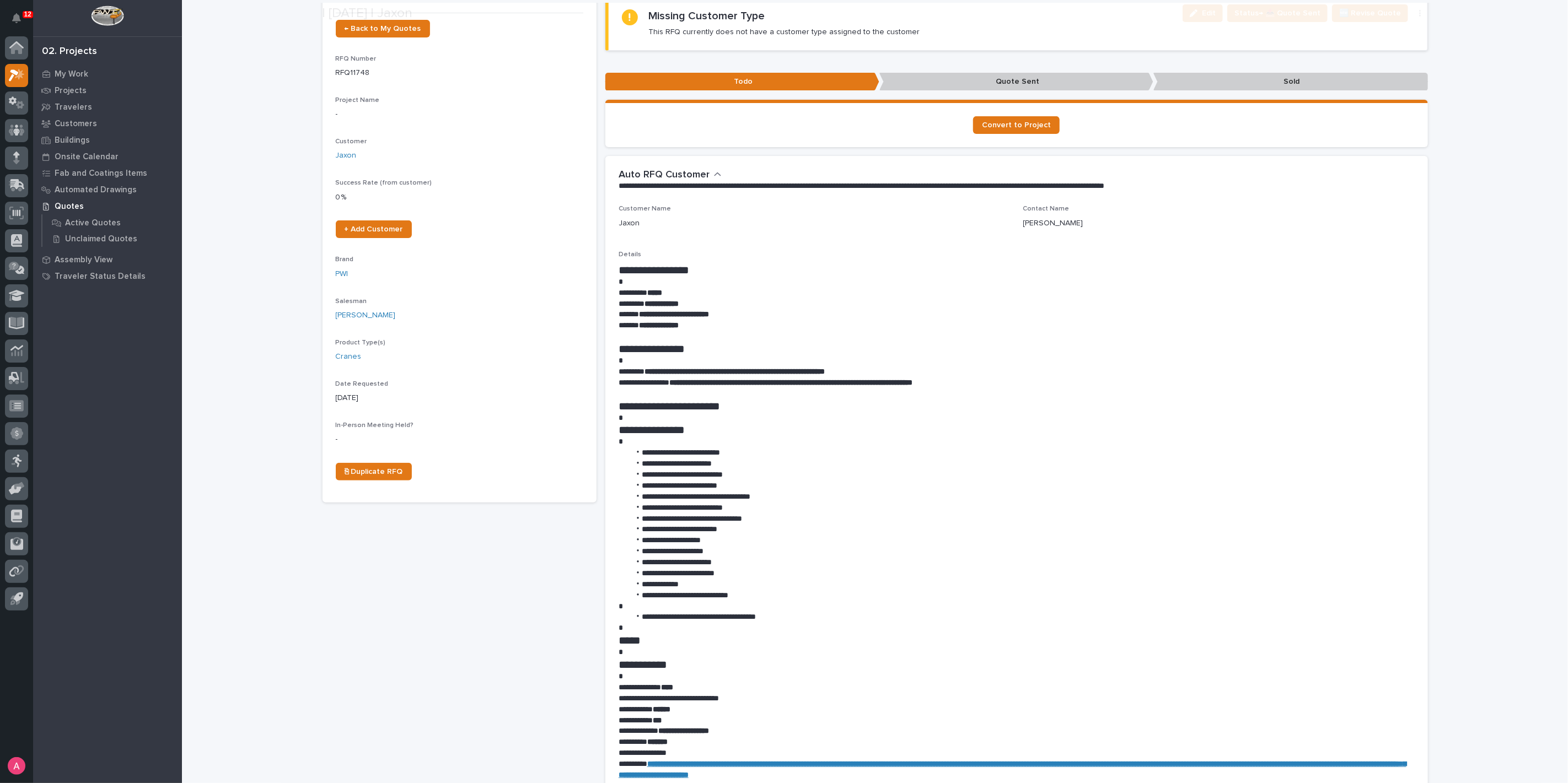
scroll to position [122, 0]
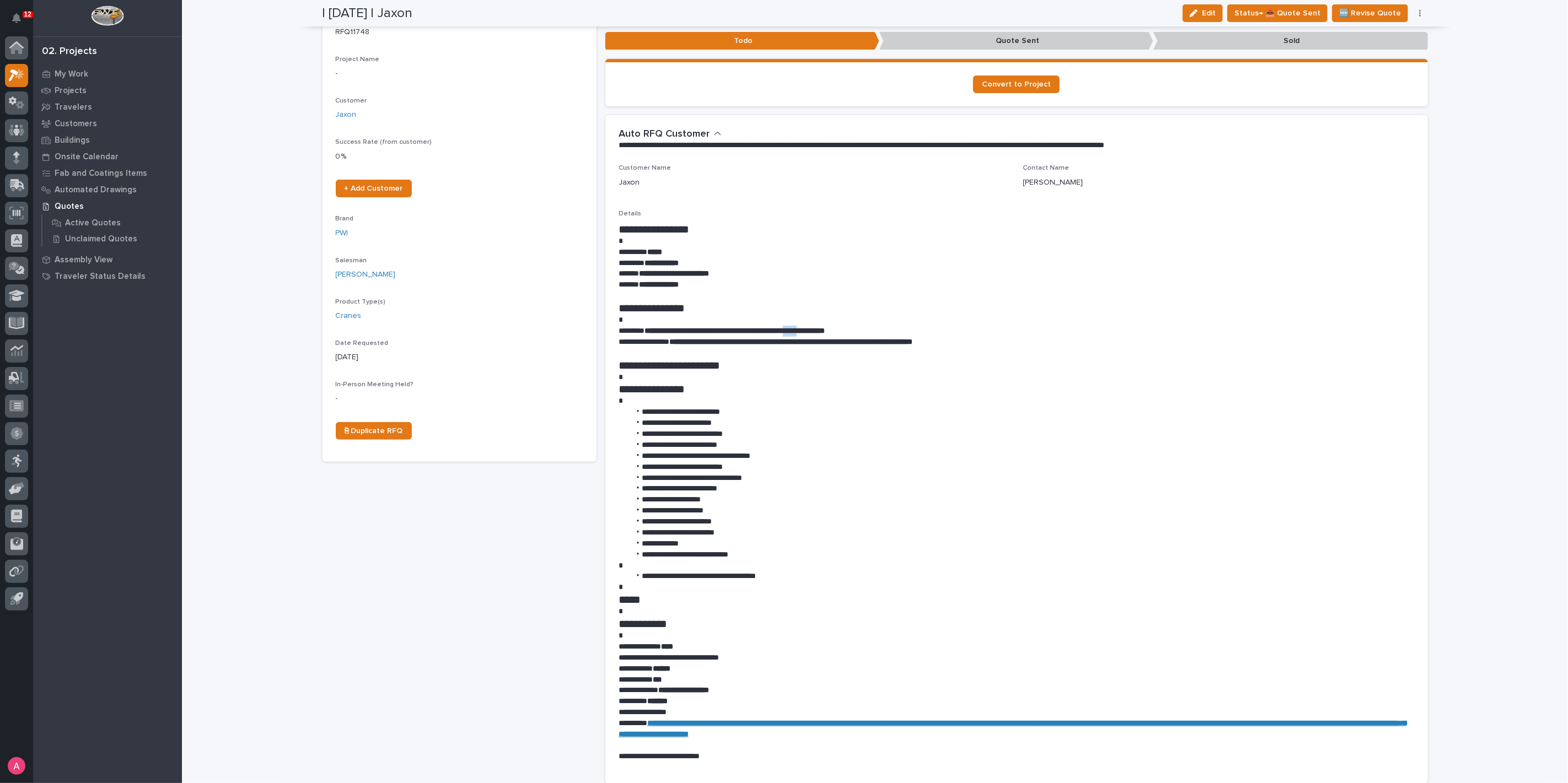
drag, startPoint x: 830, startPoint y: 326, endPoint x: 852, endPoint y: 330, distance: 22.4
click at [825, 330] on strong "**********" at bounding box center [735, 331] width 180 height 8
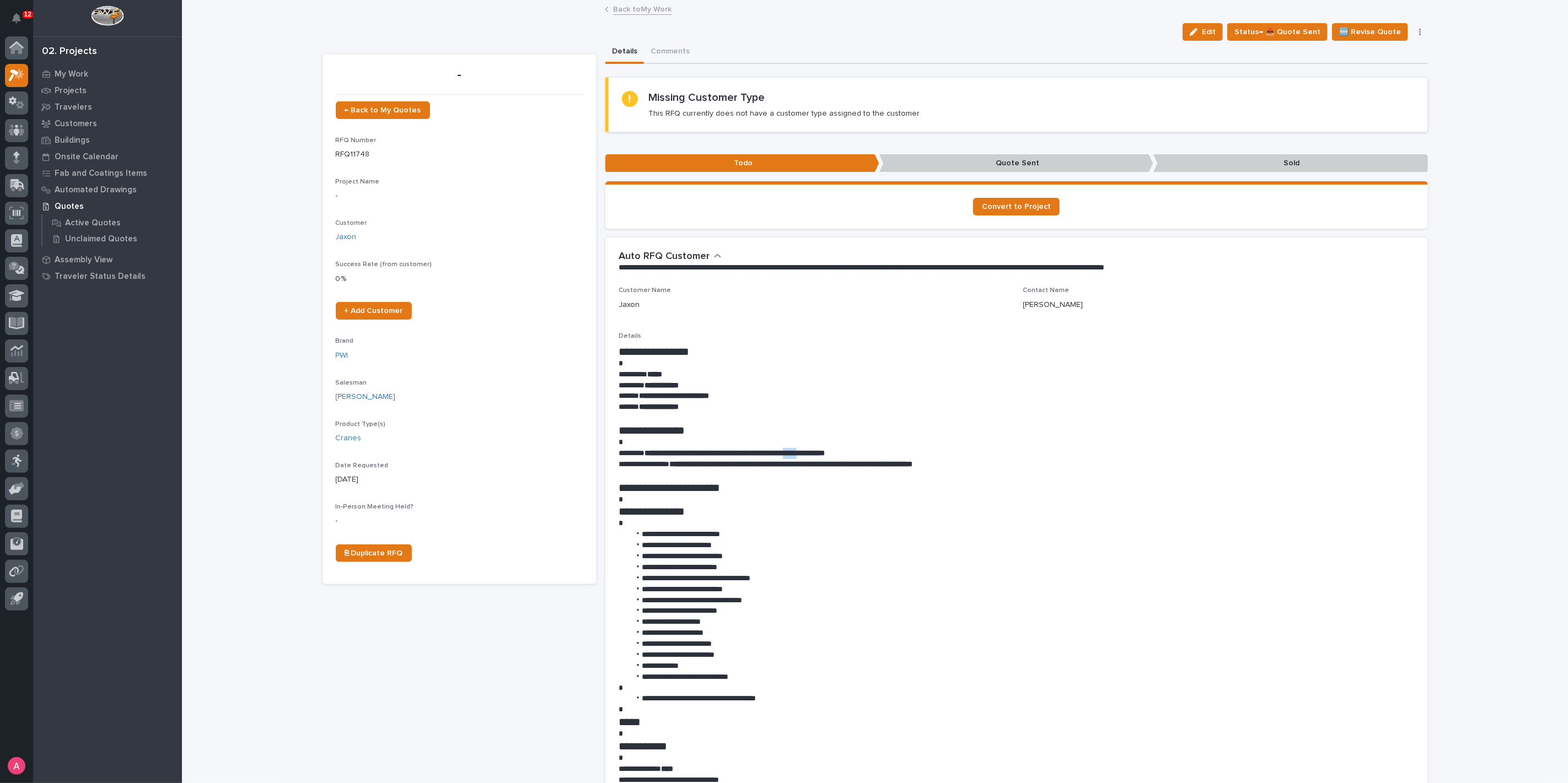
click at [1201, 27] on button "Edit" at bounding box center [1203, 31] width 40 height 18
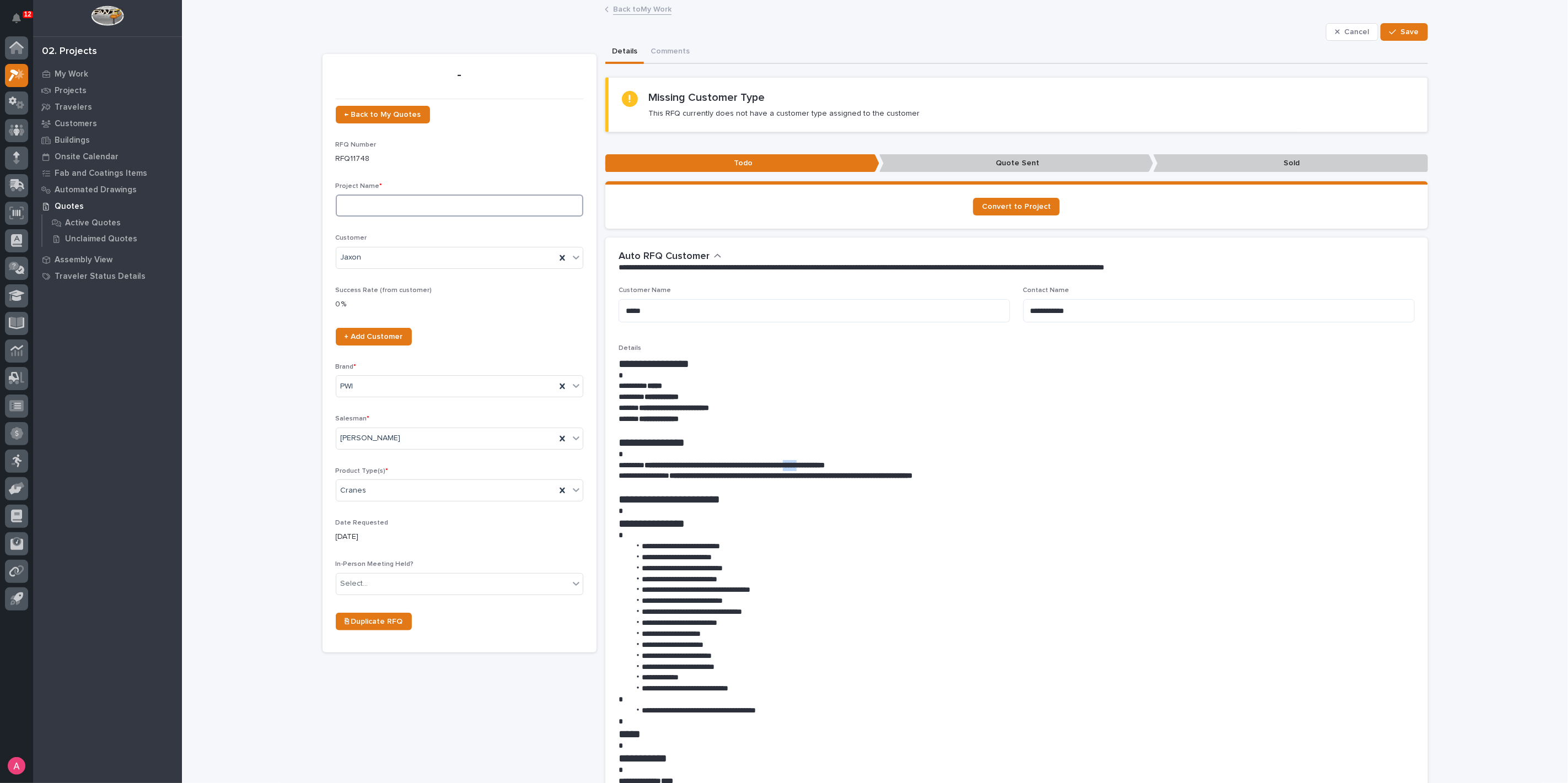
click at [442, 210] on input at bounding box center [460, 205] width 248 height 22
type input "1 Ton Crane System"
click at [381, 575] on div "Select..." at bounding box center [453, 583] width 233 height 18
click at [384, 615] on div "No" at bounding box center [455, 622] width 246 height 19
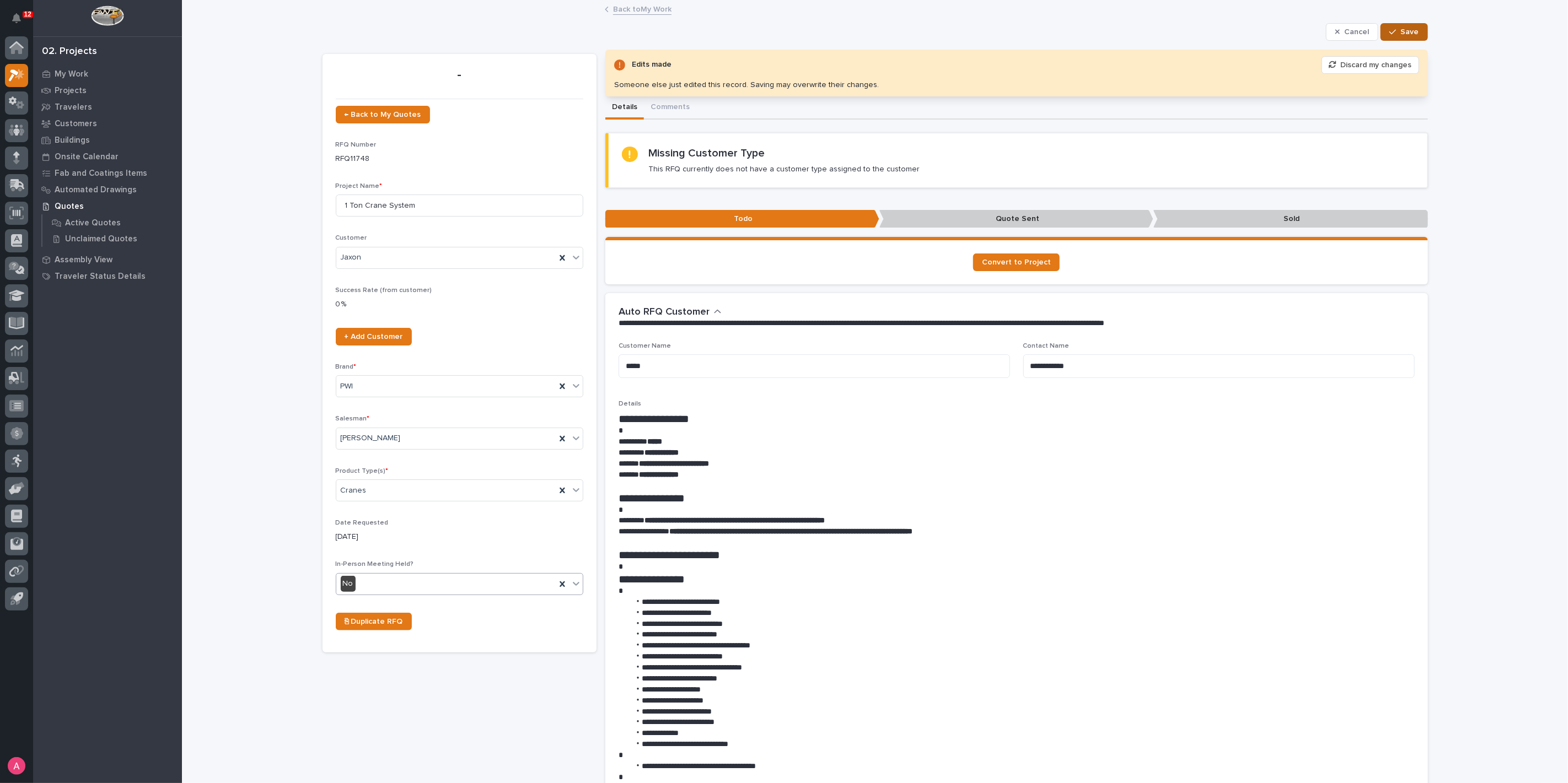
click at [1400, 28] on span "Save" at bounding box center [1409, 32] width 18 height 10
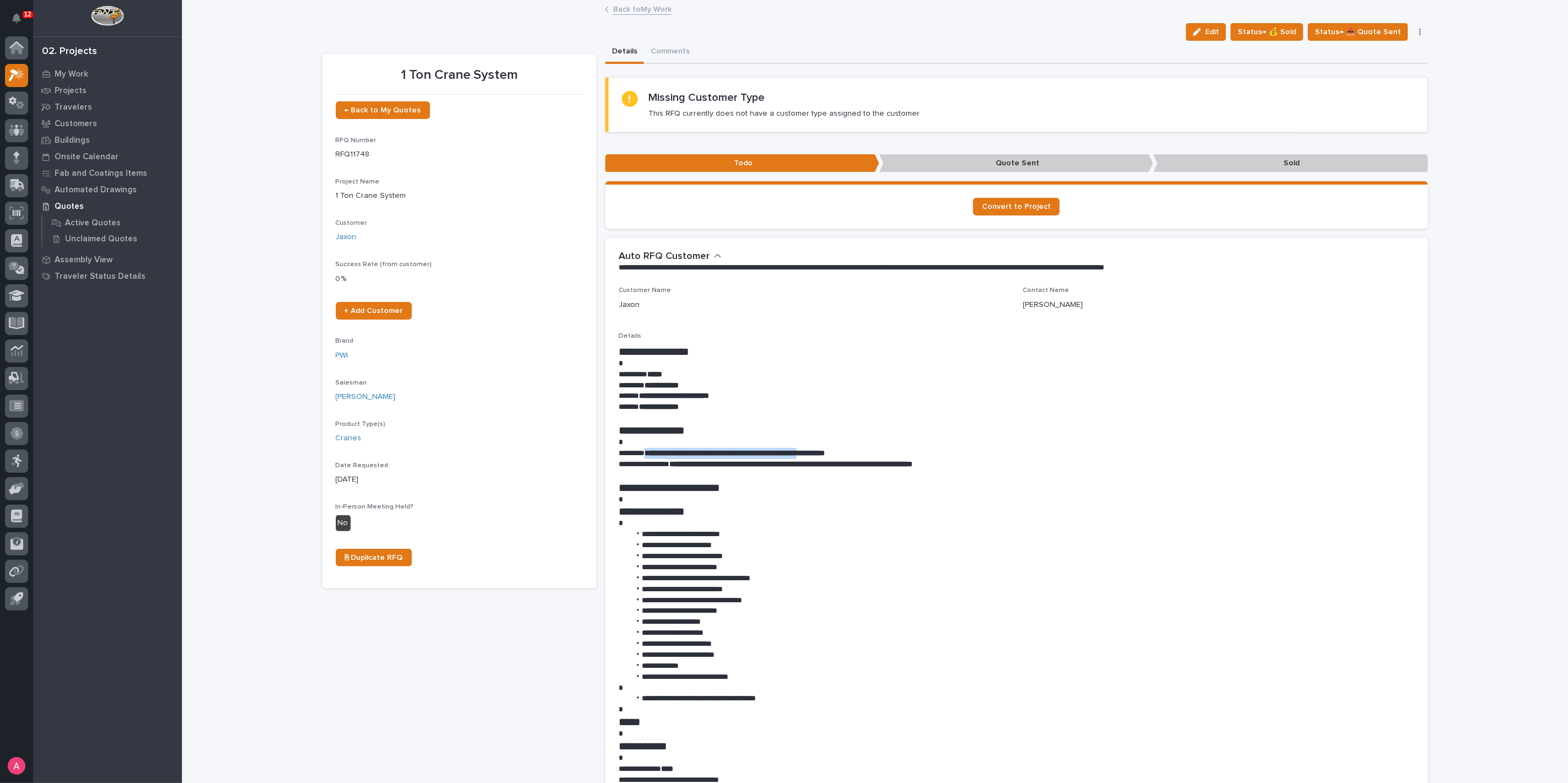
drag, startPoint x: 646, startPoint y: 451, endPoint x: 851, endPoint y: 452, distance: 205.0
click at [825, 452] on strong "**********" at bounding box center [735, 453] width 180 height 8
copy strong "**********"
click at [74, 89] on p "Projects" at bounding box center [70, 91] width 32 height 10
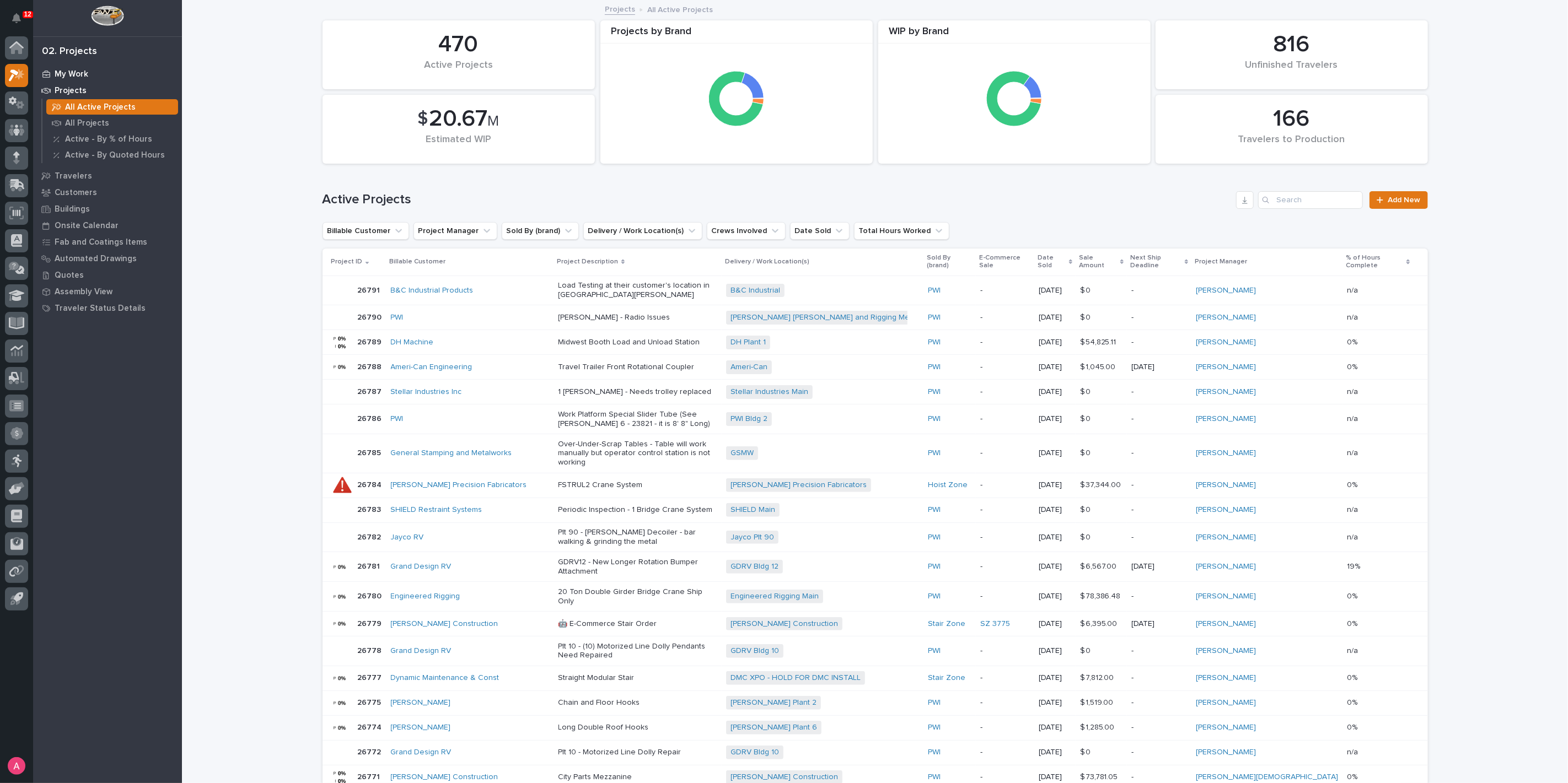
click at [80, 72] on p "My Work" at bounding box center [71, 74] width 34 height 10
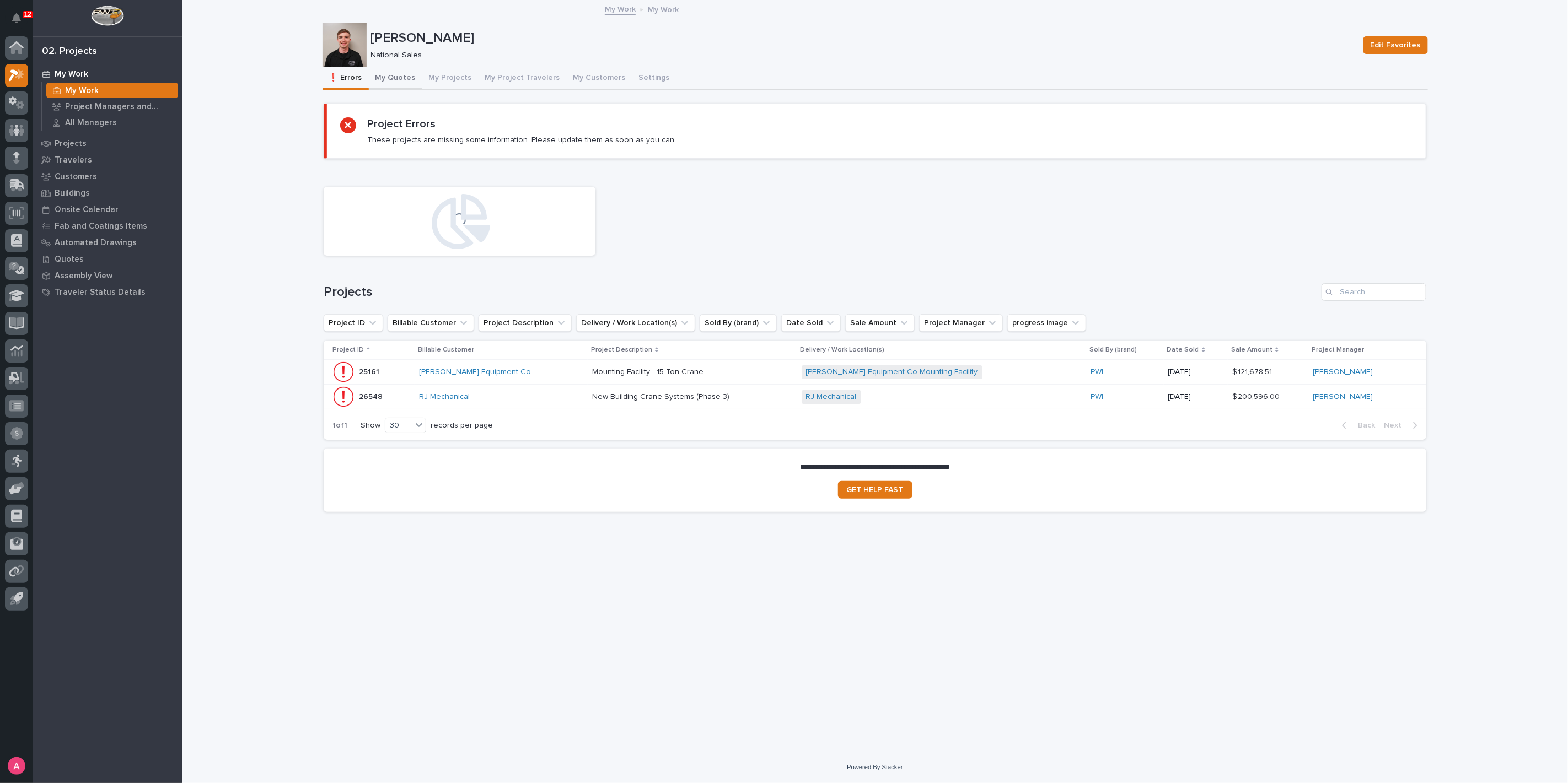
click at [392, 79] on button "My Quotes" at bounding box center [395, 79] width 54 height 23
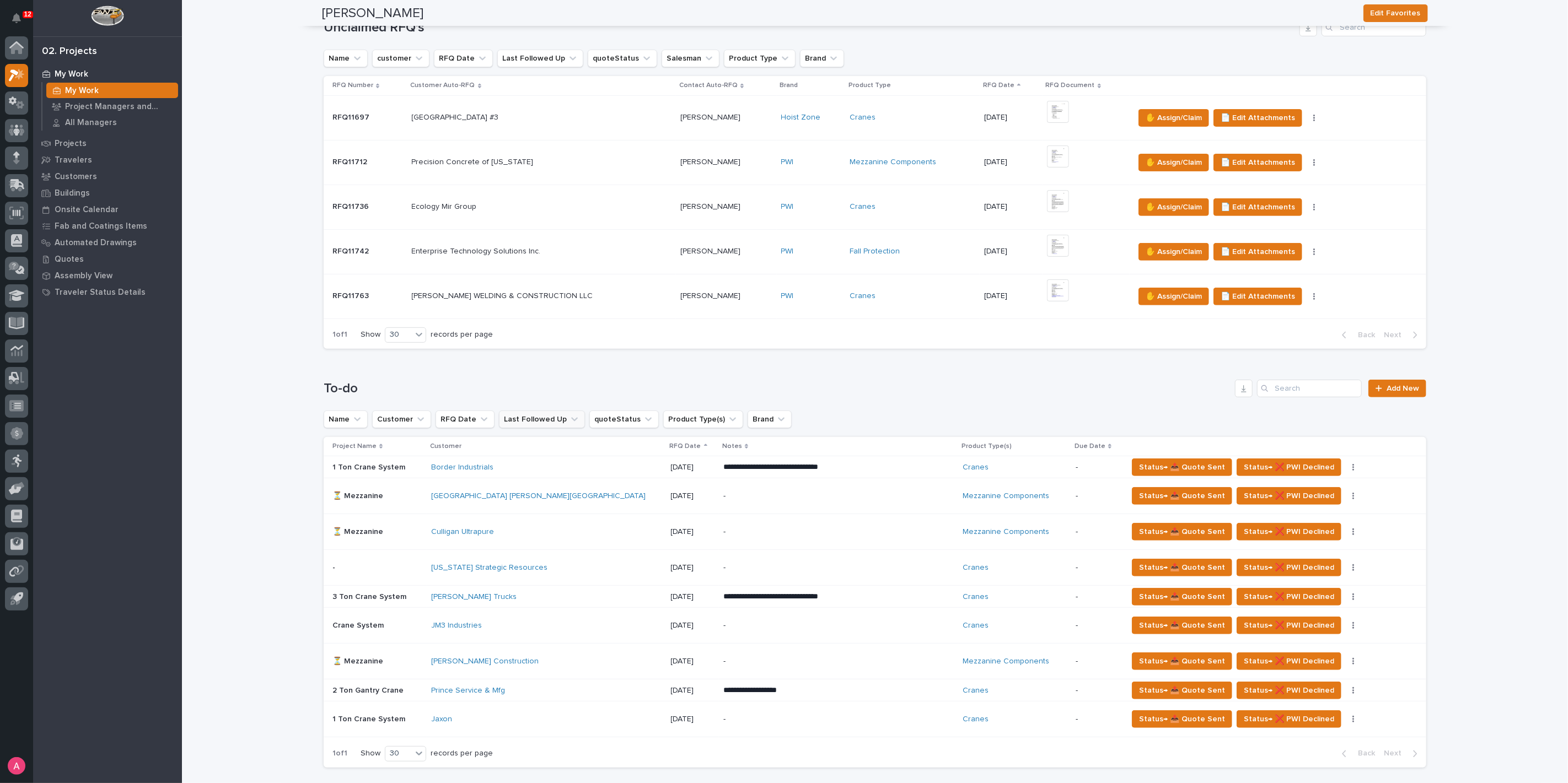
scroll to position [551, 0]
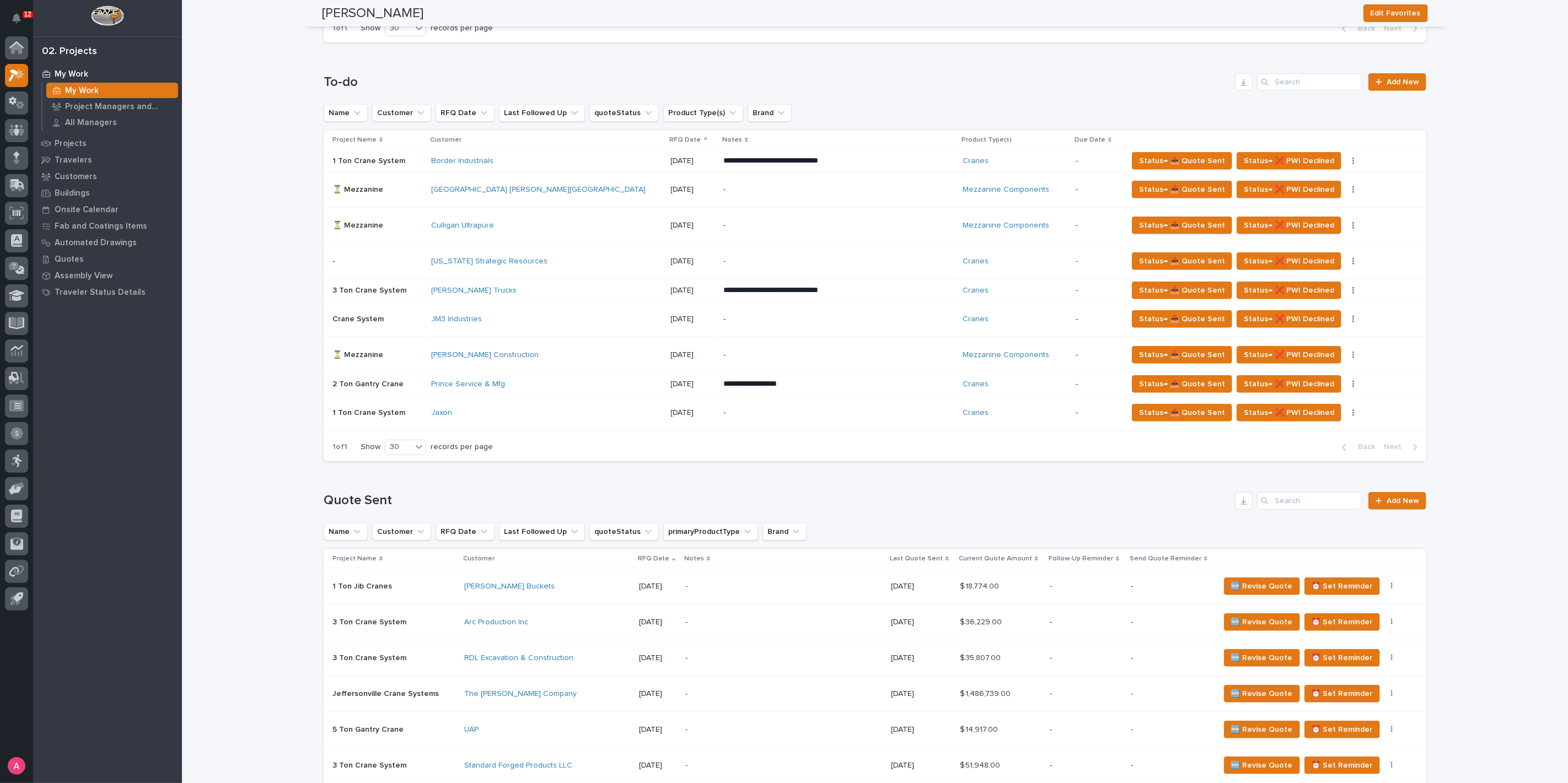
click at [516, 404] on div "Jaxon" at bounding box center [546, 412] width 231 height 18
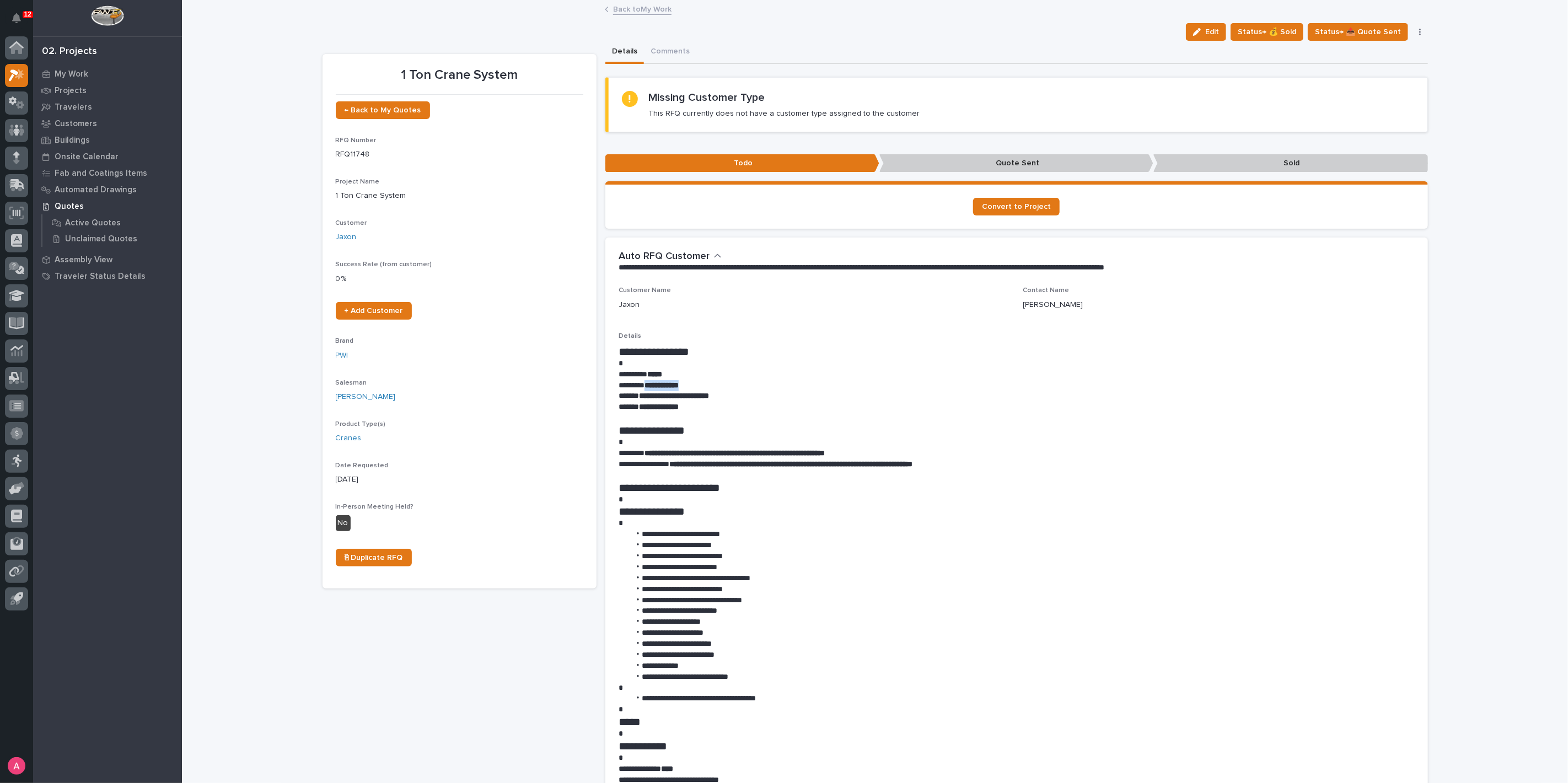
drag, startPoint x: 698, startPoint y: 381, endPoint x: 646, endPoint y: 381, distance: 52.0
click at [646, 381] on p "**********" at bounding box center [1017, 385] width 796 height 11
copy strong "**********"
drag, startPoint x: 646, startPoint y: 451, endPoint x: 851, endPoint y: 451, distance: 205.0
click at [825, 451] on strong "**********" at bounding box center [735, 453] width 180 height 8
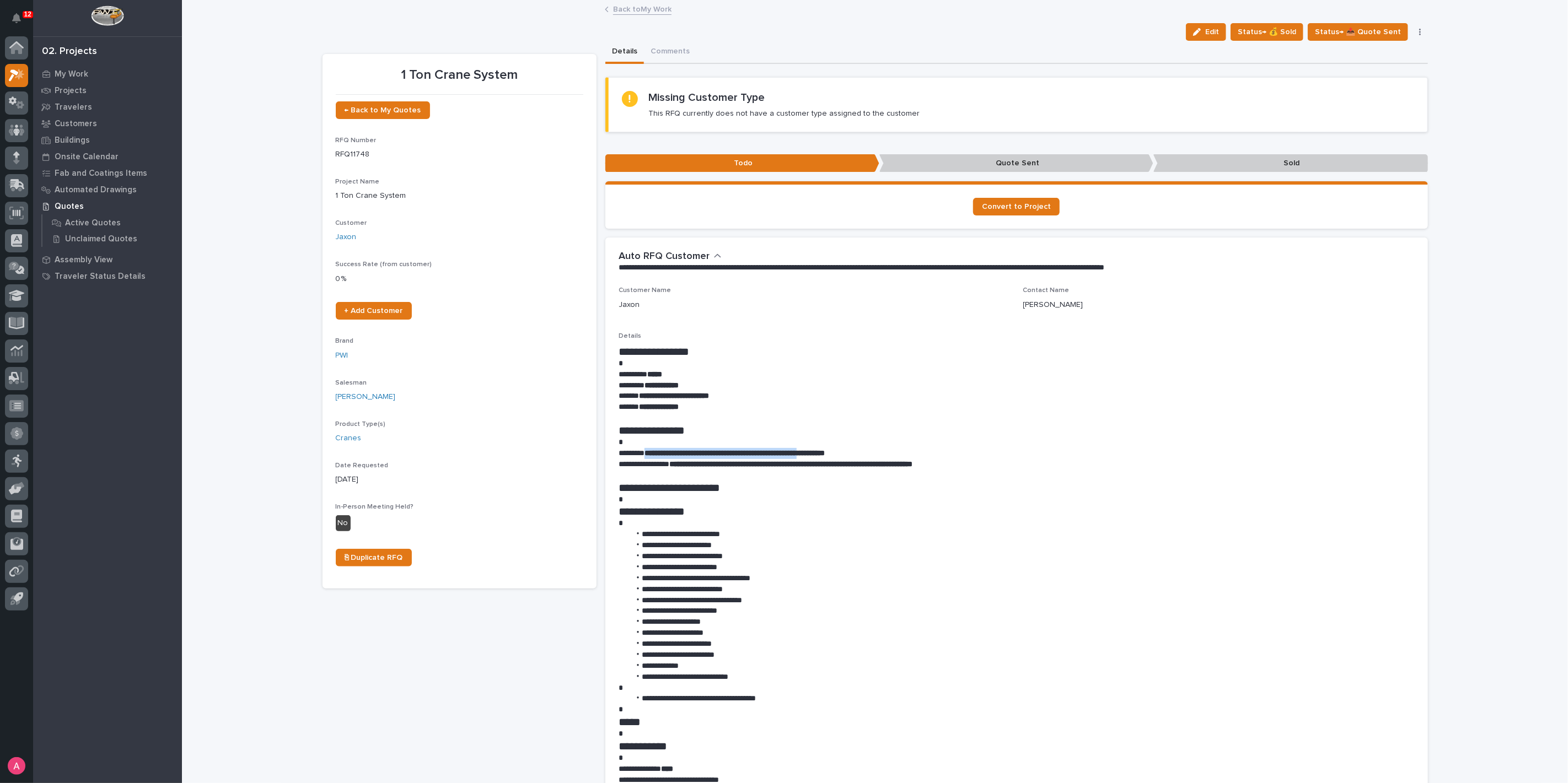
copy strong "**********"
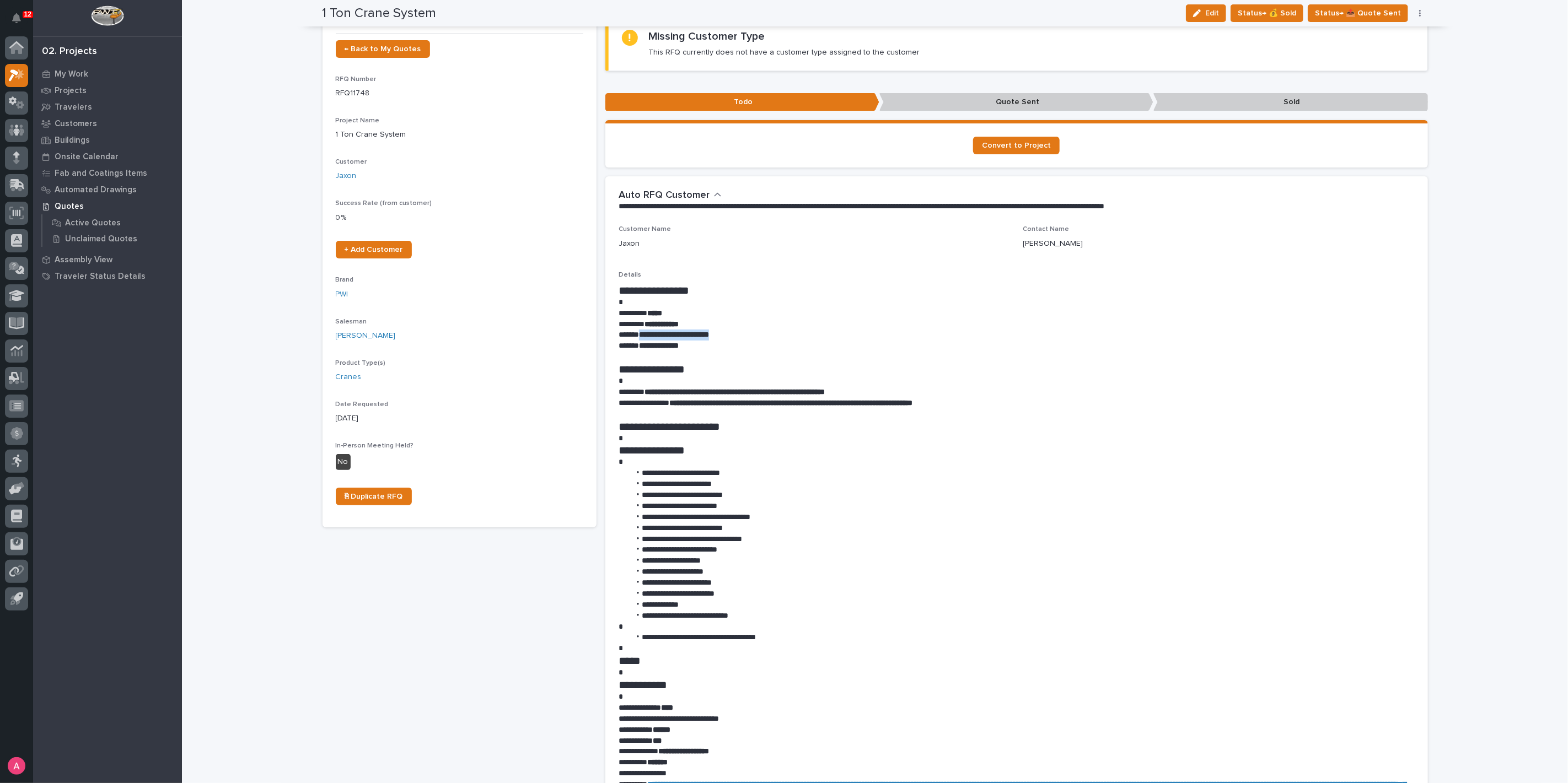
drag, startPoint x: 753, startPoint y: 331, endPoint x: 637, endPoint y: 333, distance: 116.0
click at [637, 333] on p "**********" at bounding box center [1017, 334] width 796 height 11
copy strong "**********"
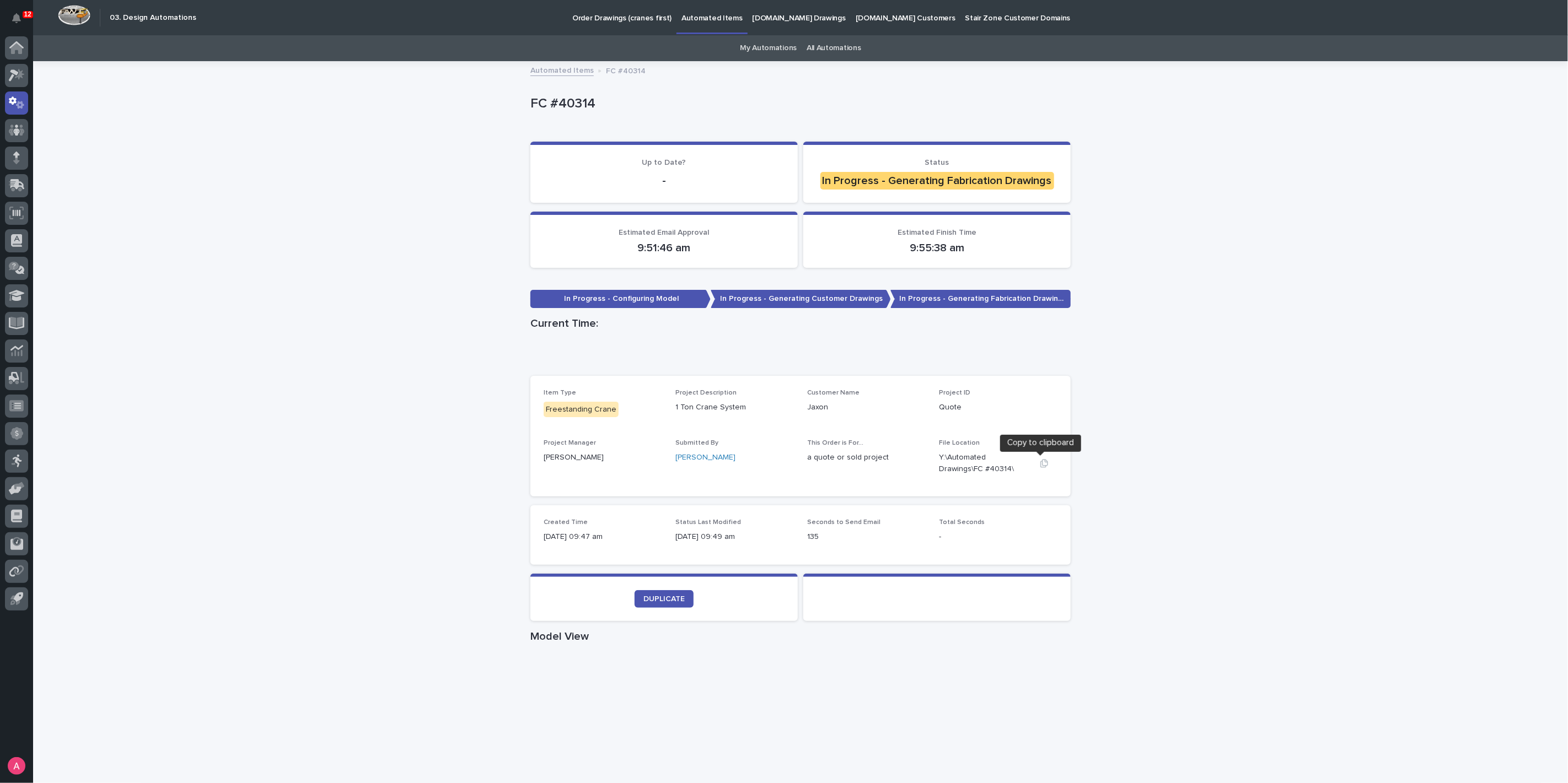
click at [1040, 464] on icon "button" at bounding box center [1044, 463] width 8 height 9
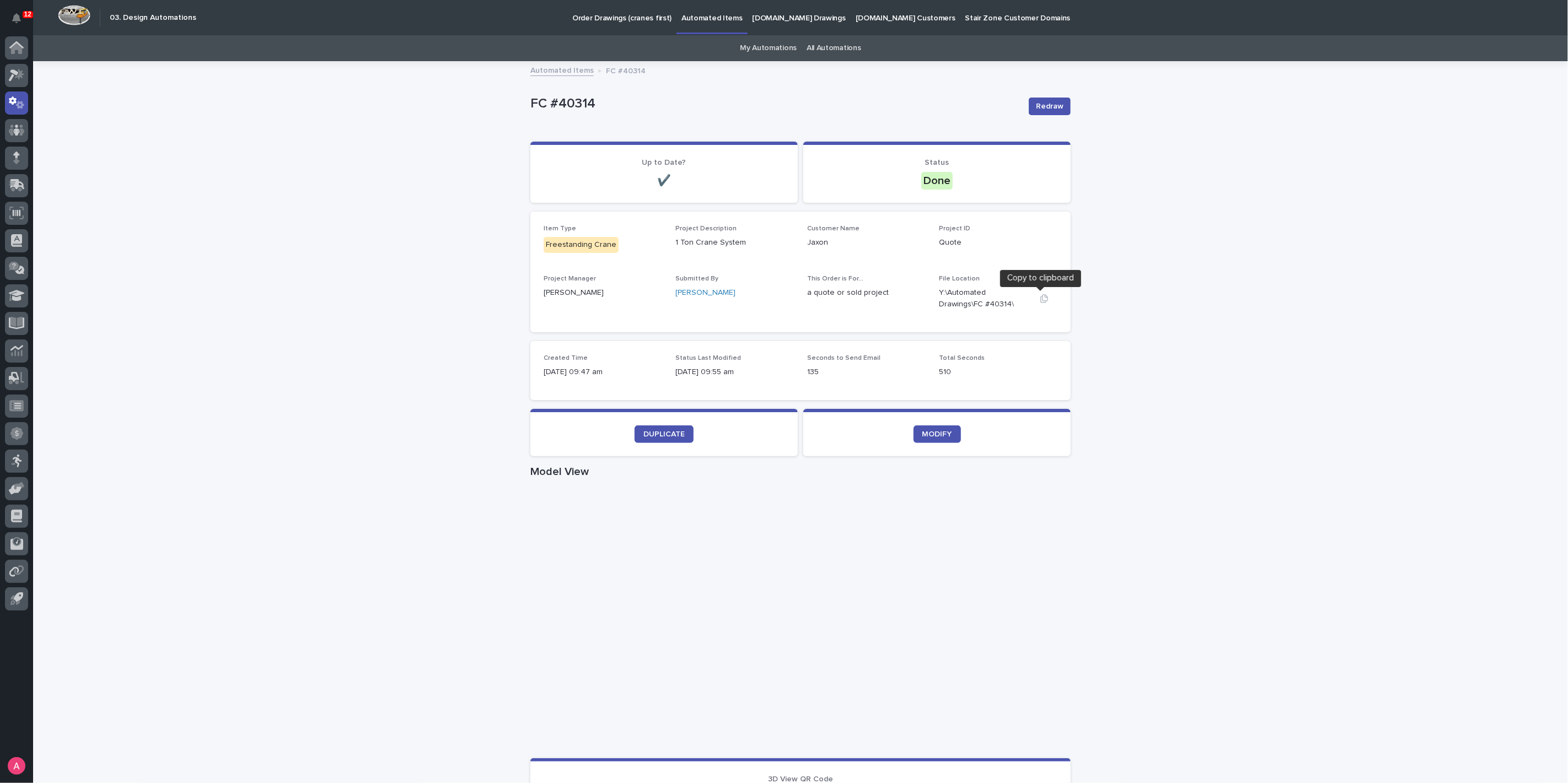
click at [1040, 296] on icon "button" at bounding box center [1044, 298] width 9 height 9
